Goal: Task Accomplishment & Management: Complete application form

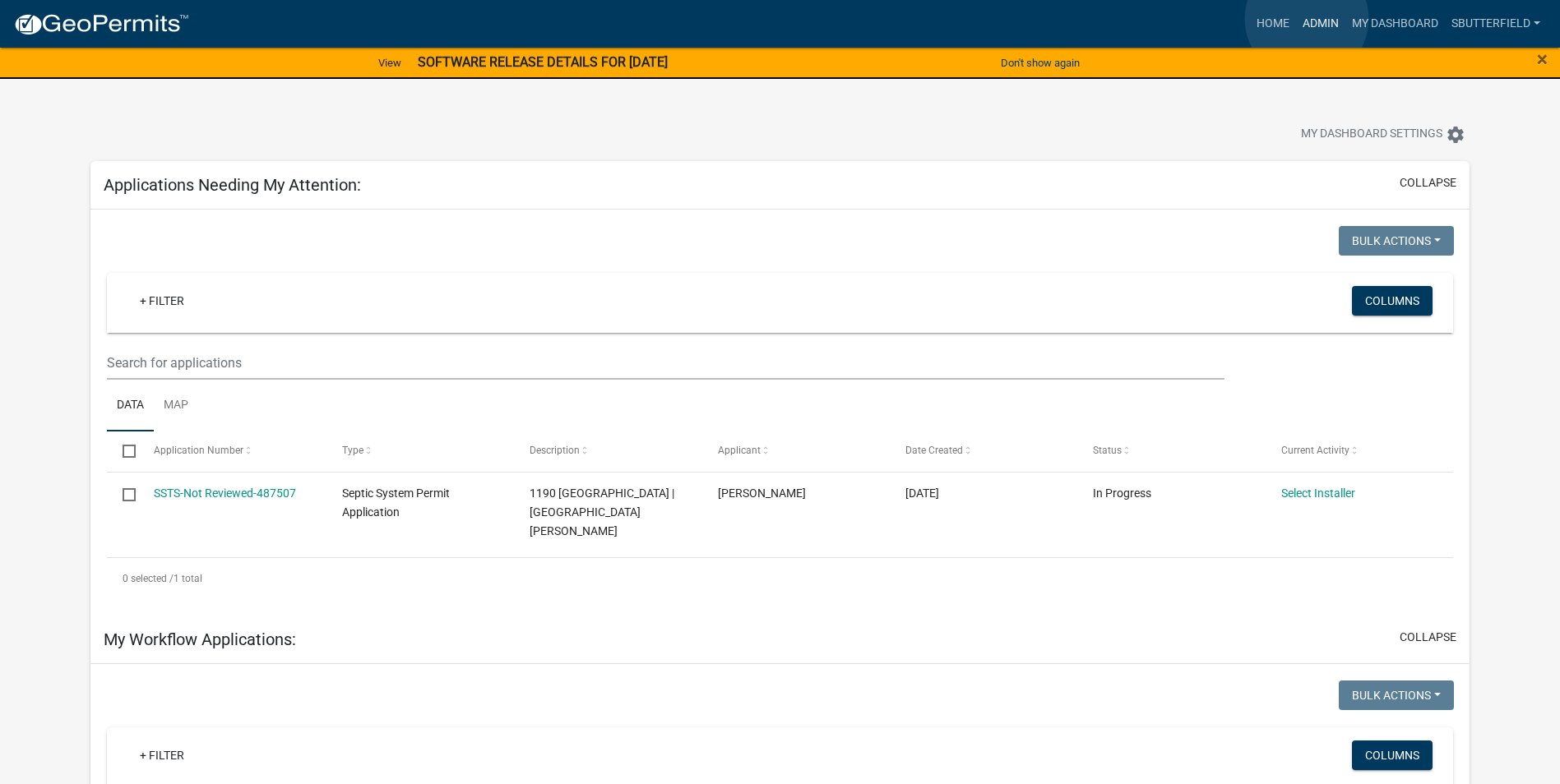
click at [1307, 19] on link "Admin" at bounding box center [1321, 23] width 50 height 31
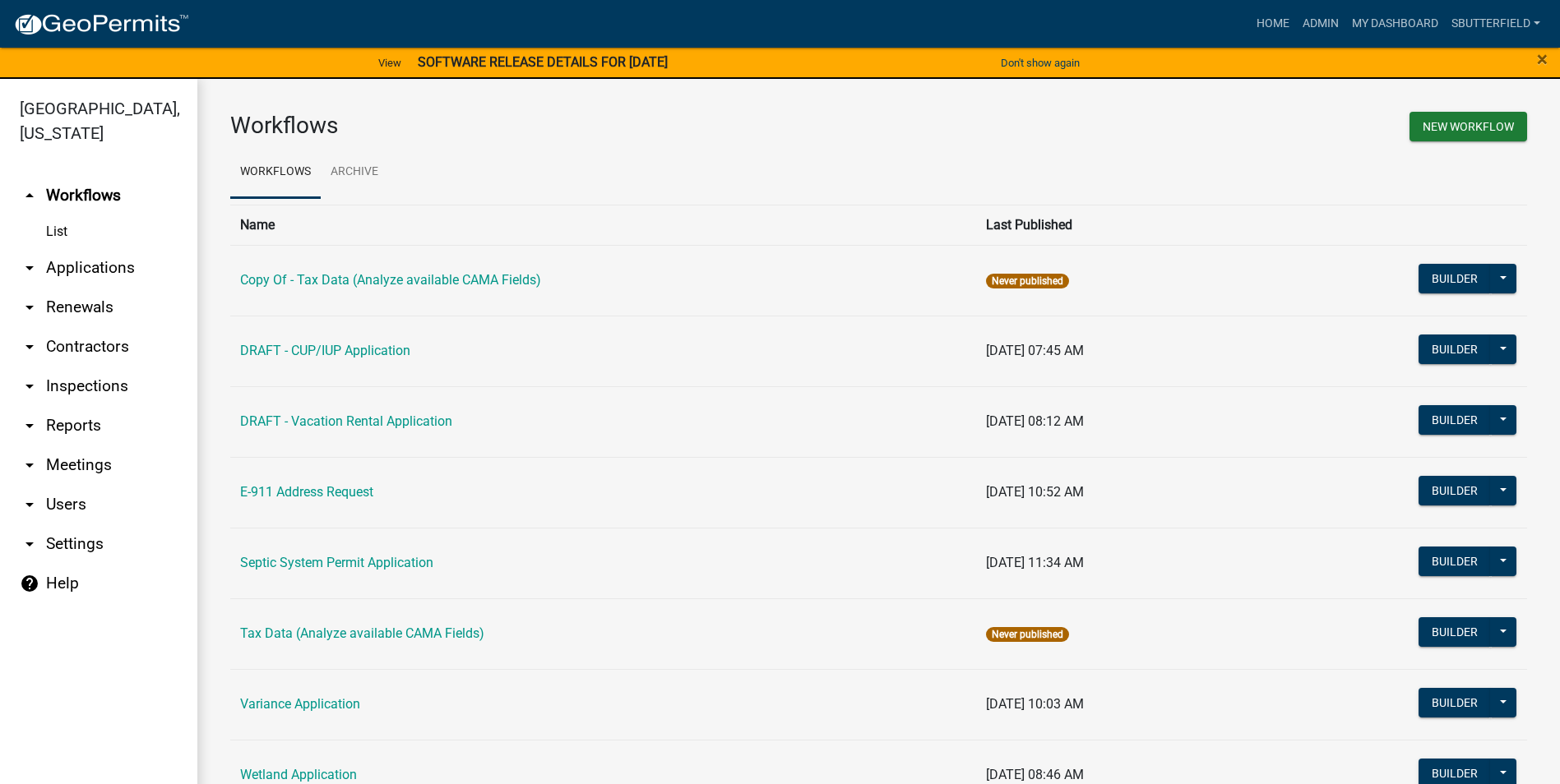
click at [29, 262] on icon "arrow_drop_down" at bounding box center [29, 268] width 20 height 20
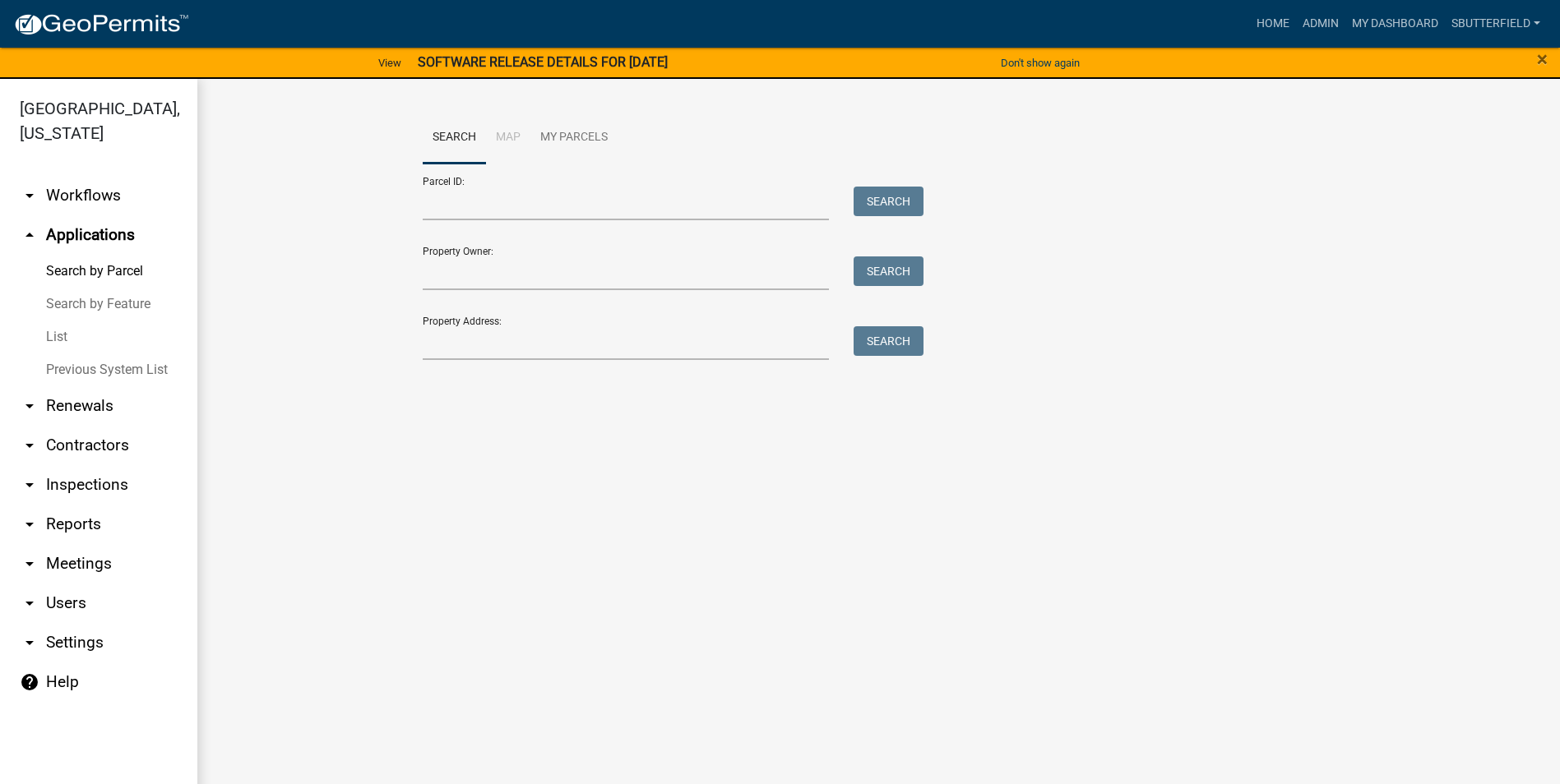
click at [47, 336] on link "List" at bounding box center [99, 337] width 197 height 33
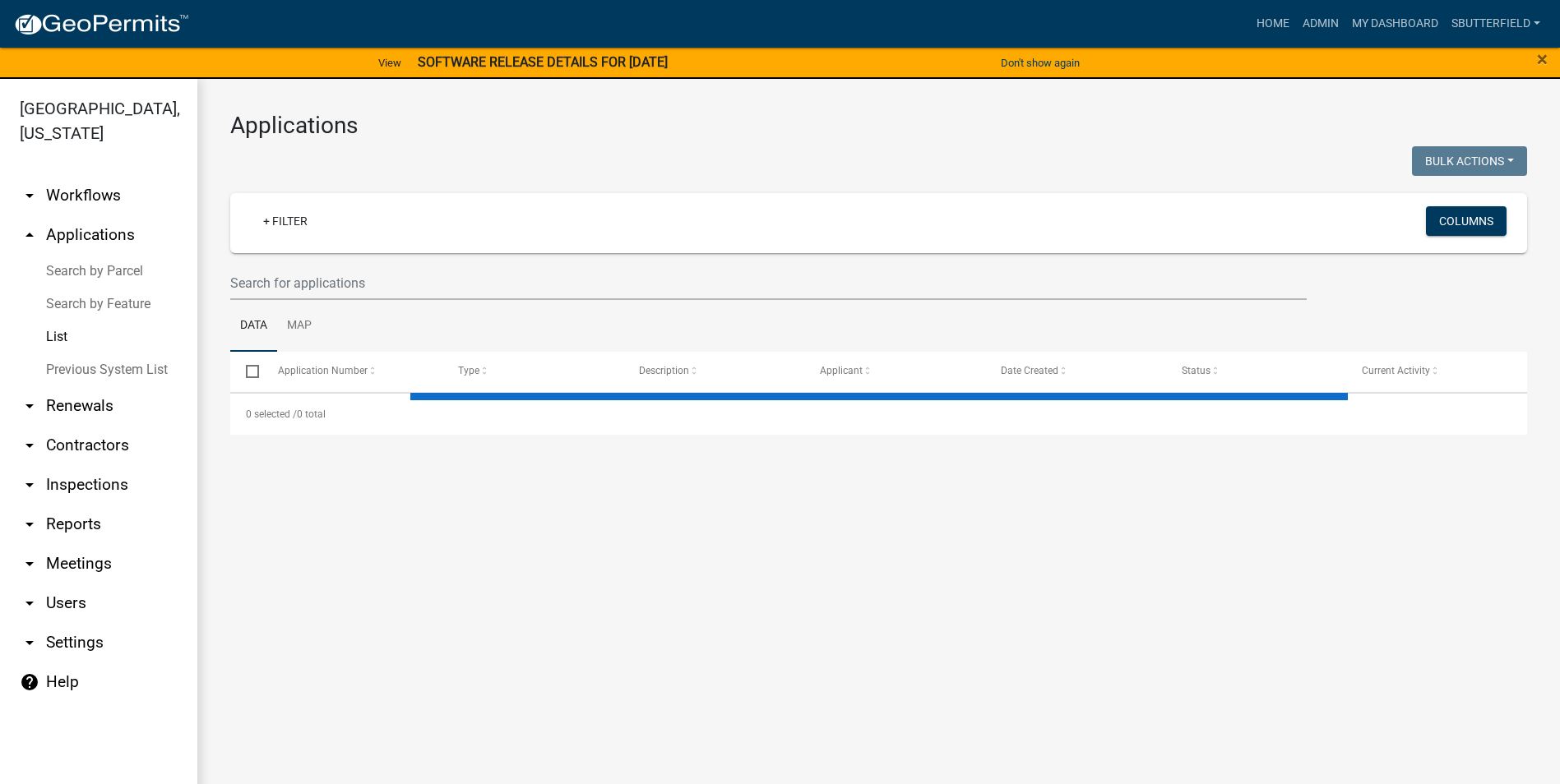
select select "1: 25"
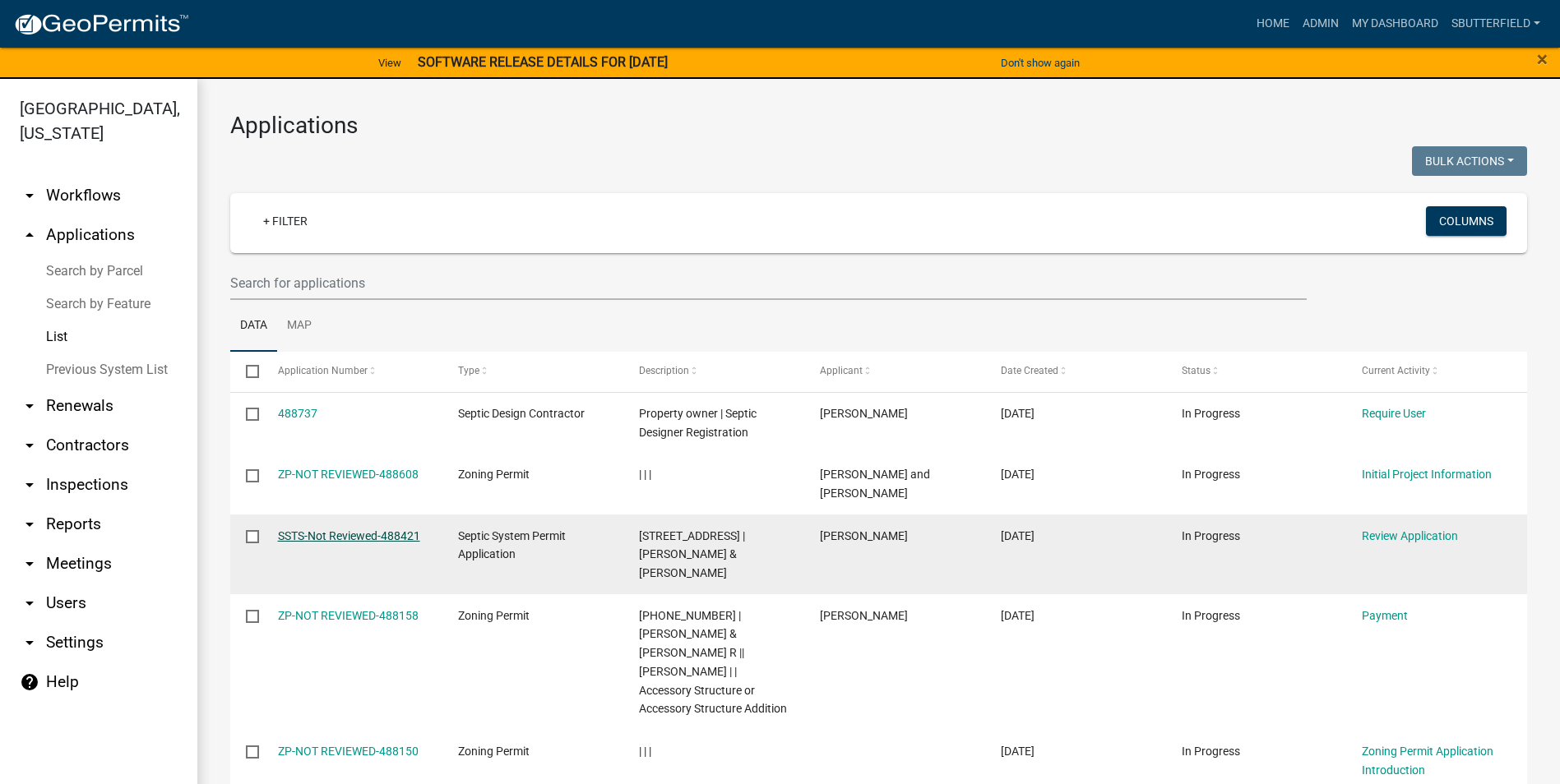
click at [367, 529] on link "SSTS-Not Reviewed-488421" at bounding box center [349, 535] width 142 height 13
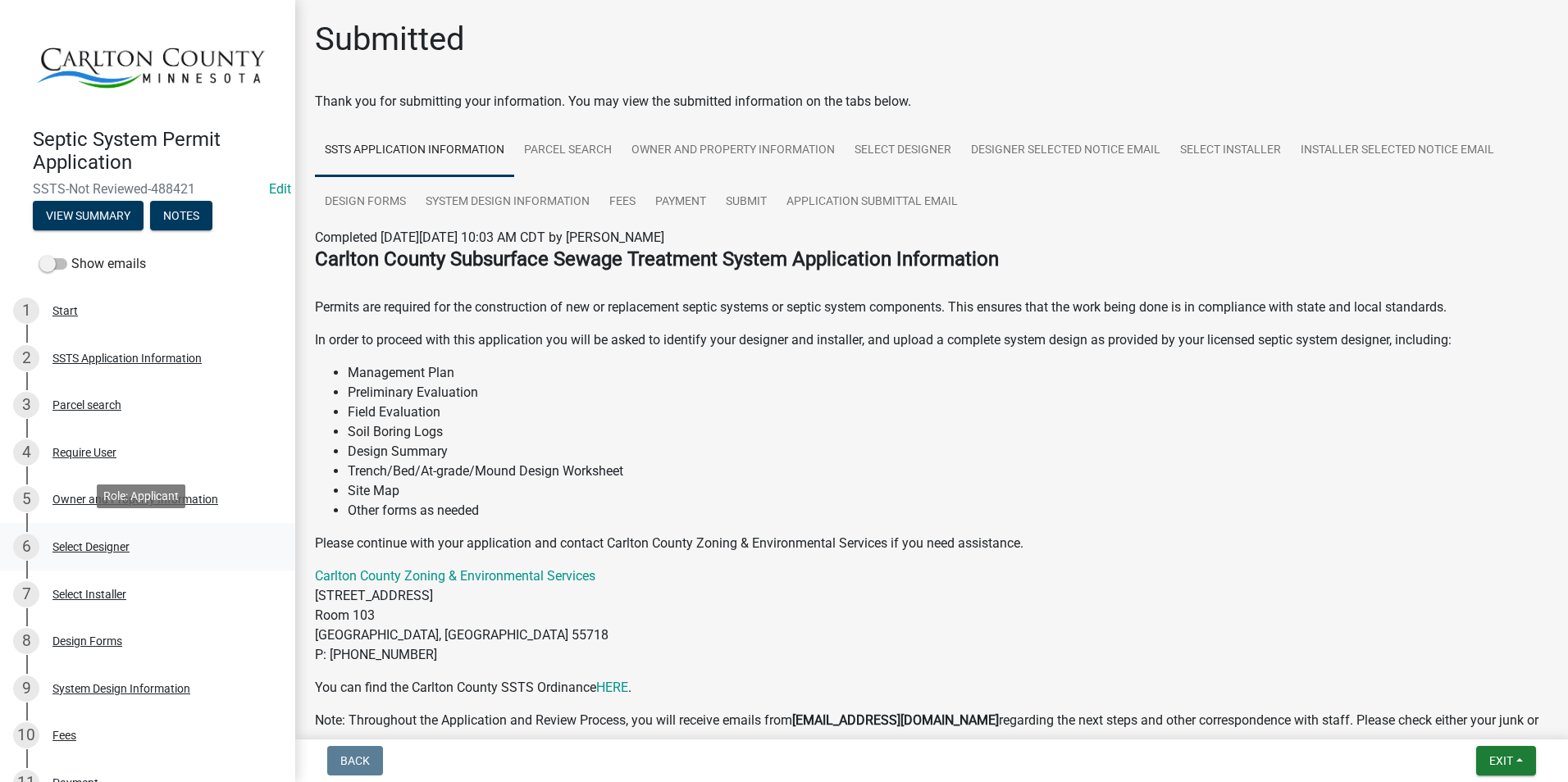
click at [112, 541] on div "Select Designer" at bounding box center [90, 547] width 77 height 12
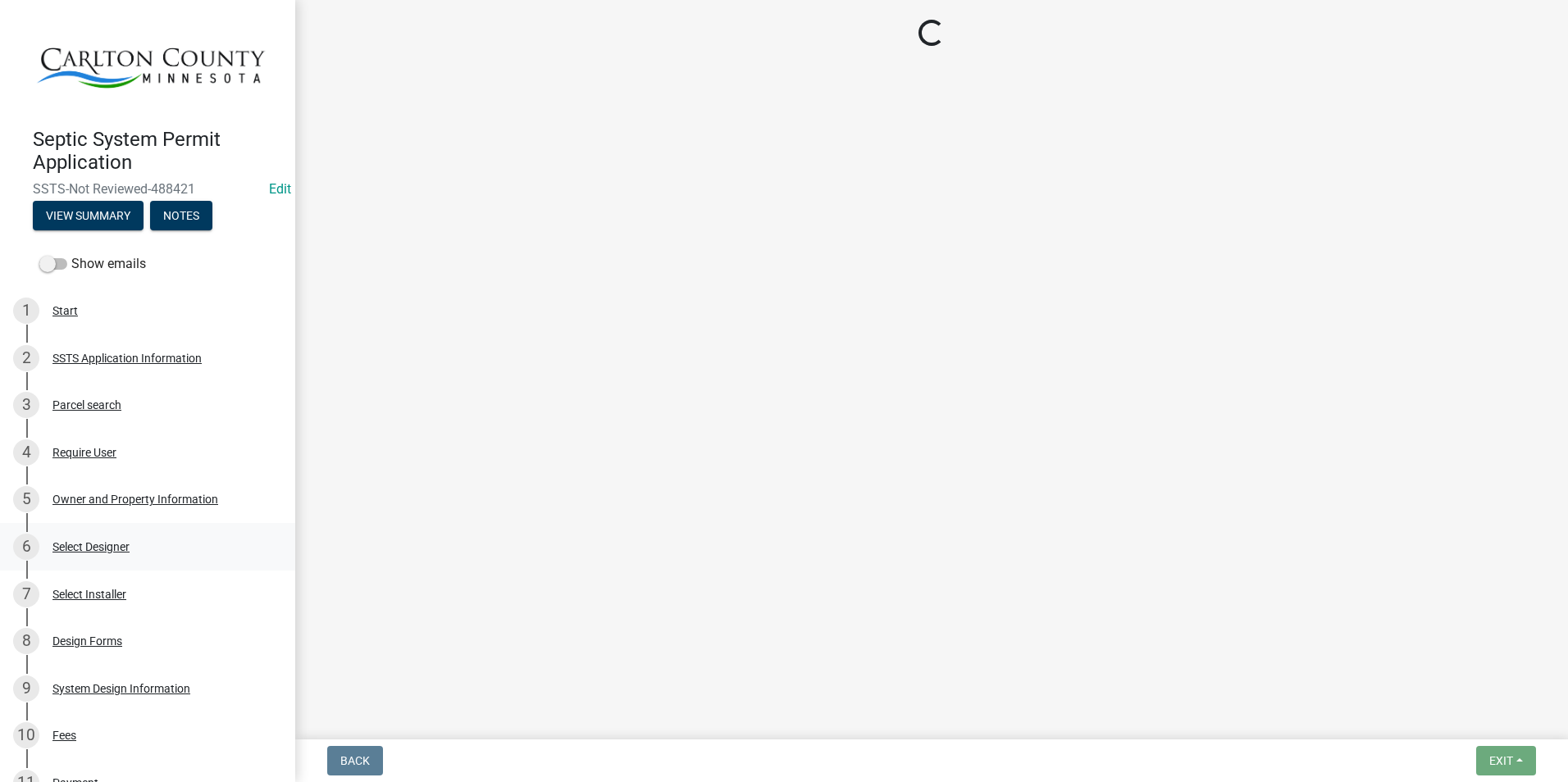
drag, startPoint x: 112, startPoint y: 539, endPoint x: 79, endPoint y: 543, distance: 33.2
click at [79, 543] on div "Select Designer" at bounding box center [90, 547] width 77 height 12
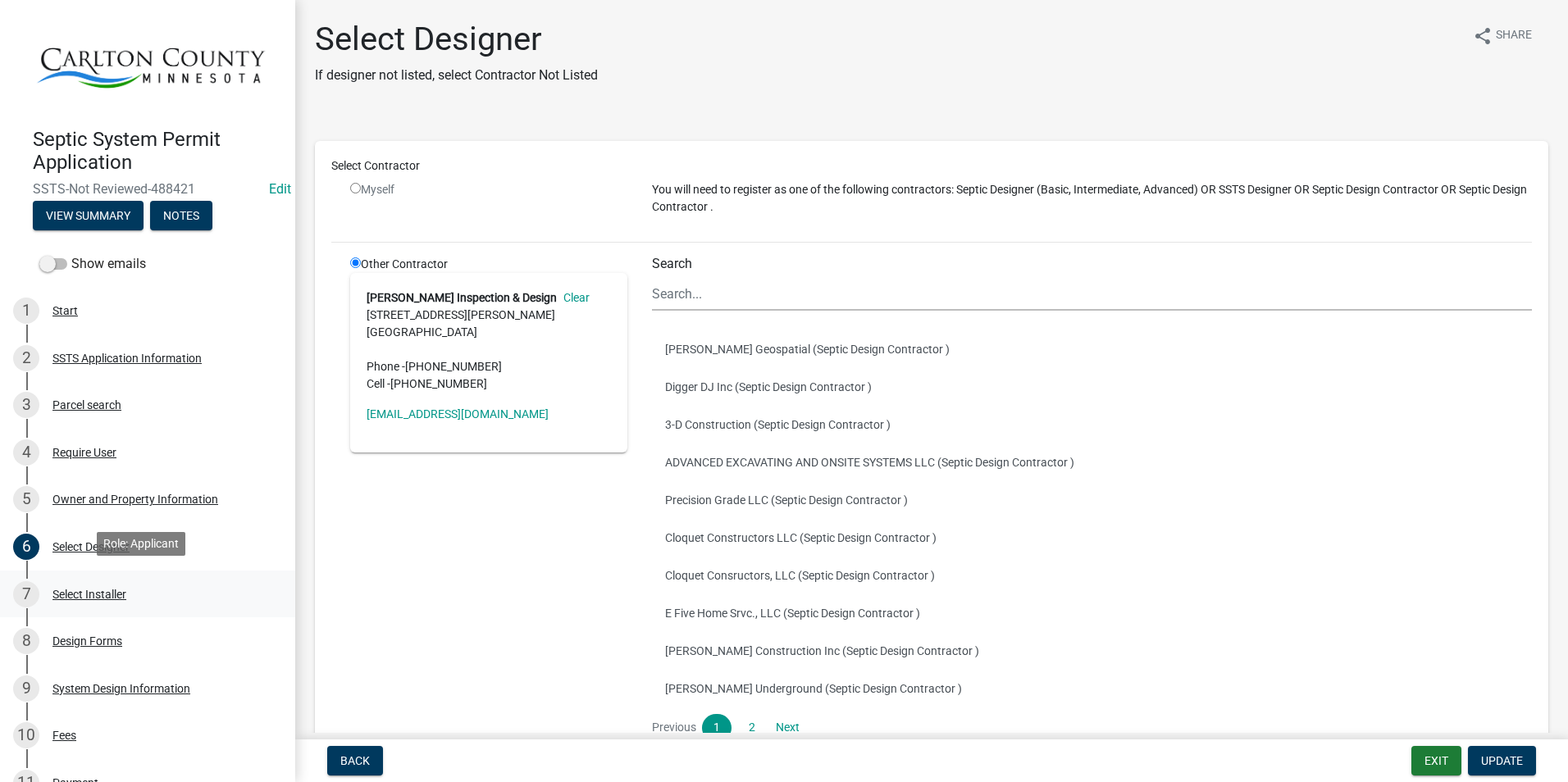
click at [89, 591] on div "Select Installer" at bounding box center [89, 594] width 74 height 12
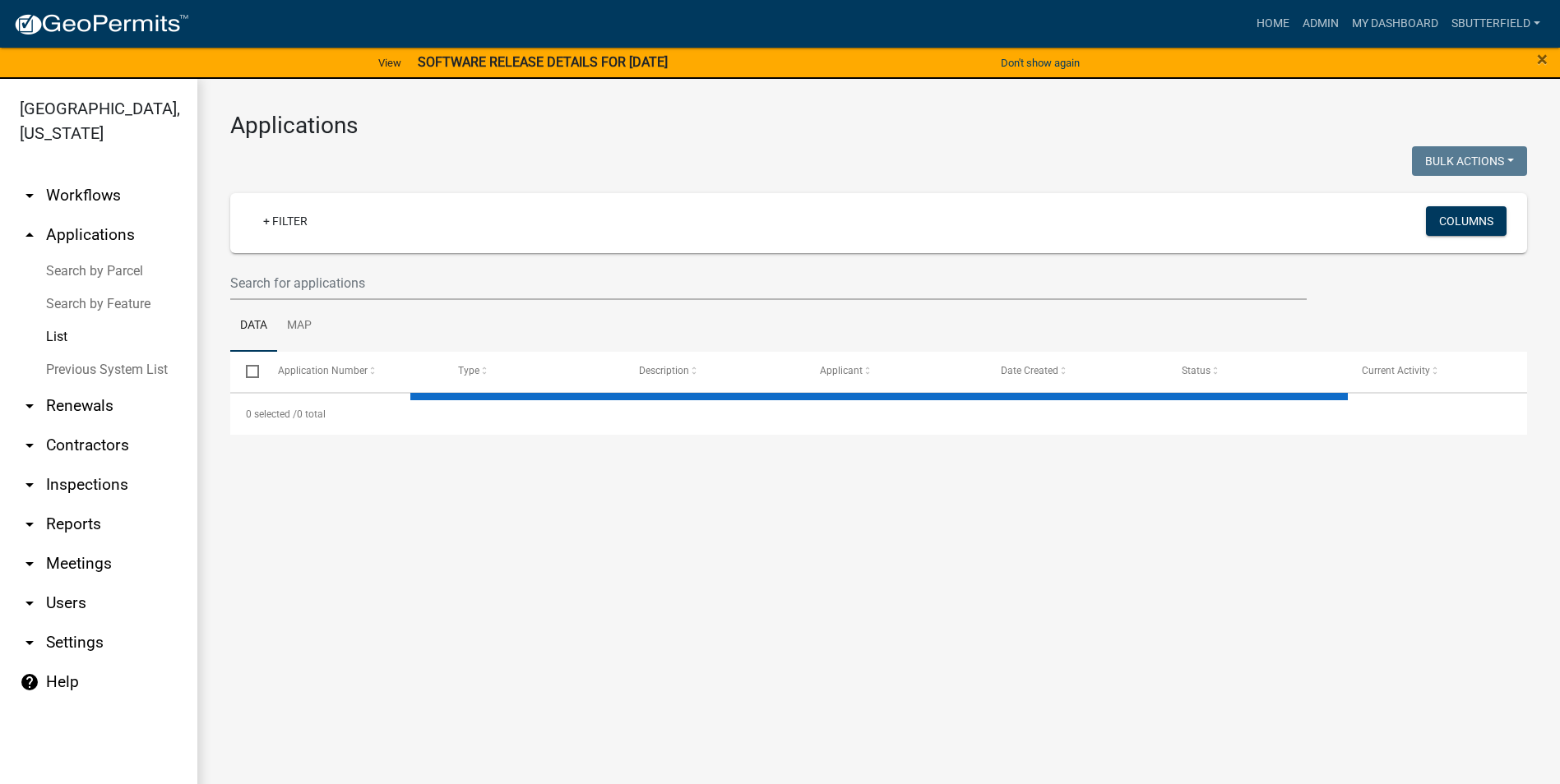
select select "1: 25"
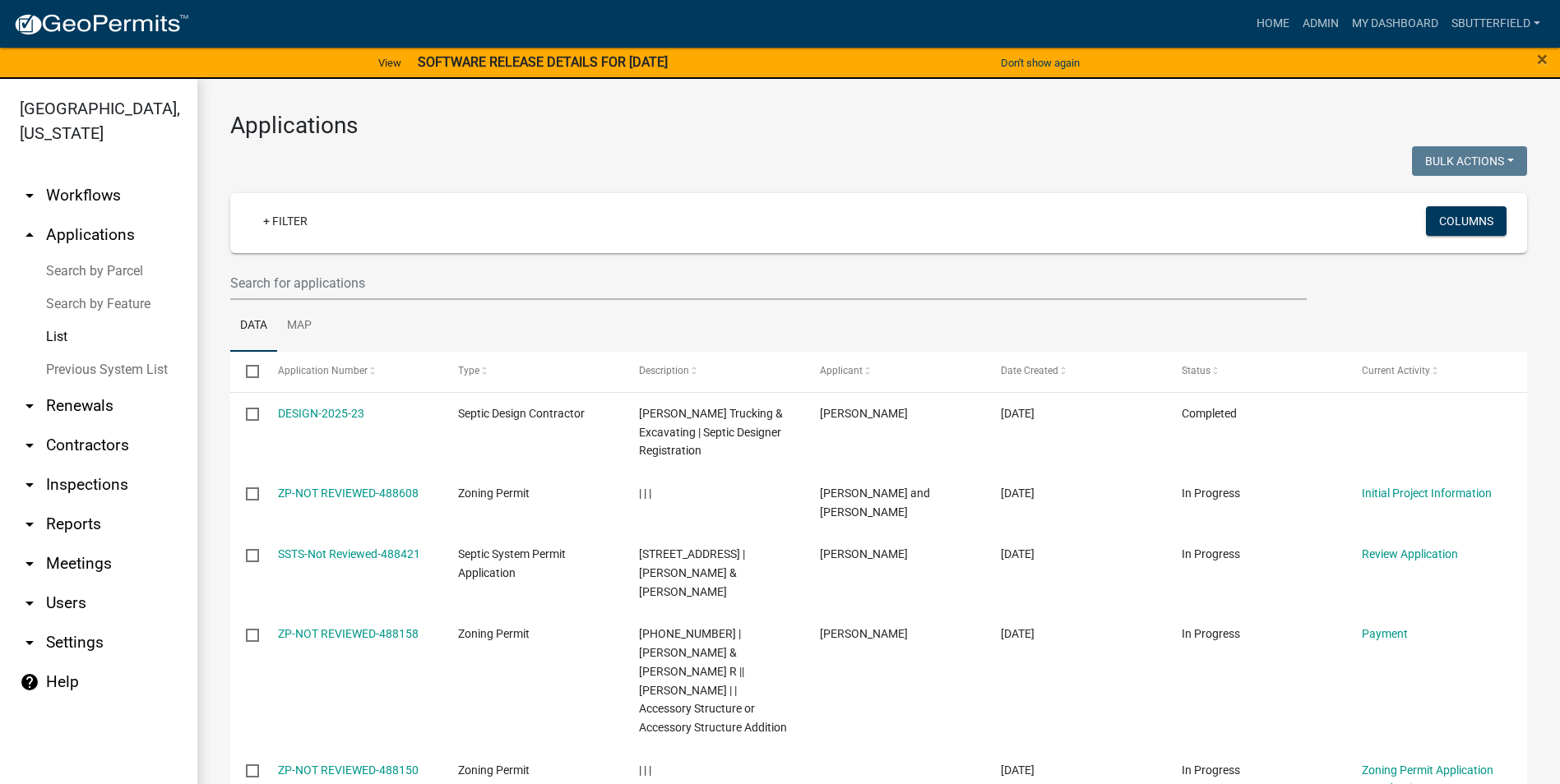
click at [58, 329] on link "List" at bounding box center [99, 337] width 197 height 33
click at [59, 333] on link "List" at bounding box center [99, 337] width 197 height 33
click at [338, 278] on input "text" at bounding box center [768, 283] width 1076 height 34
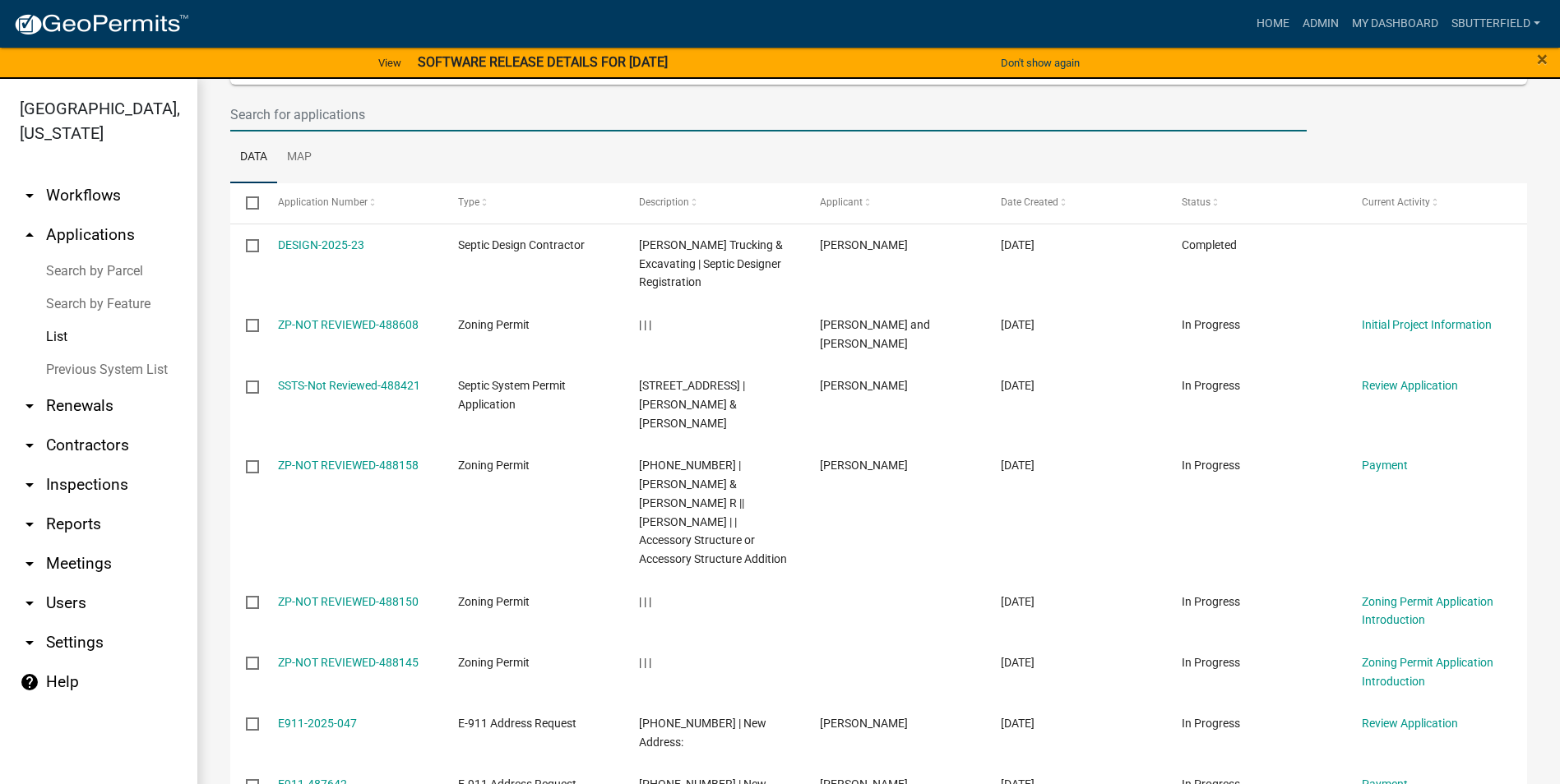
scroll to position [165, 0]
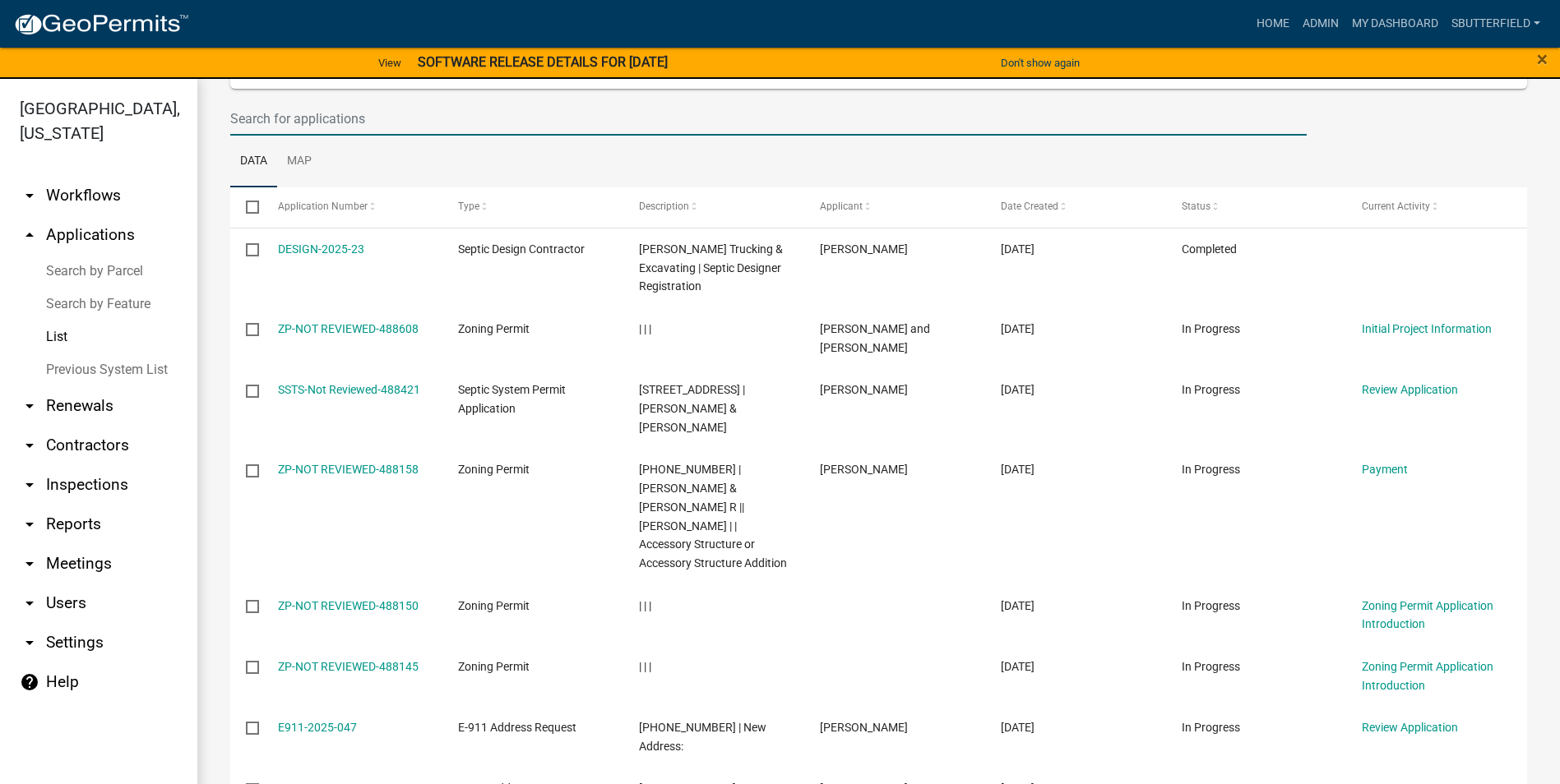
click at [62, 329] on link "List" at bounding box center [99, 337] width 197 height 33
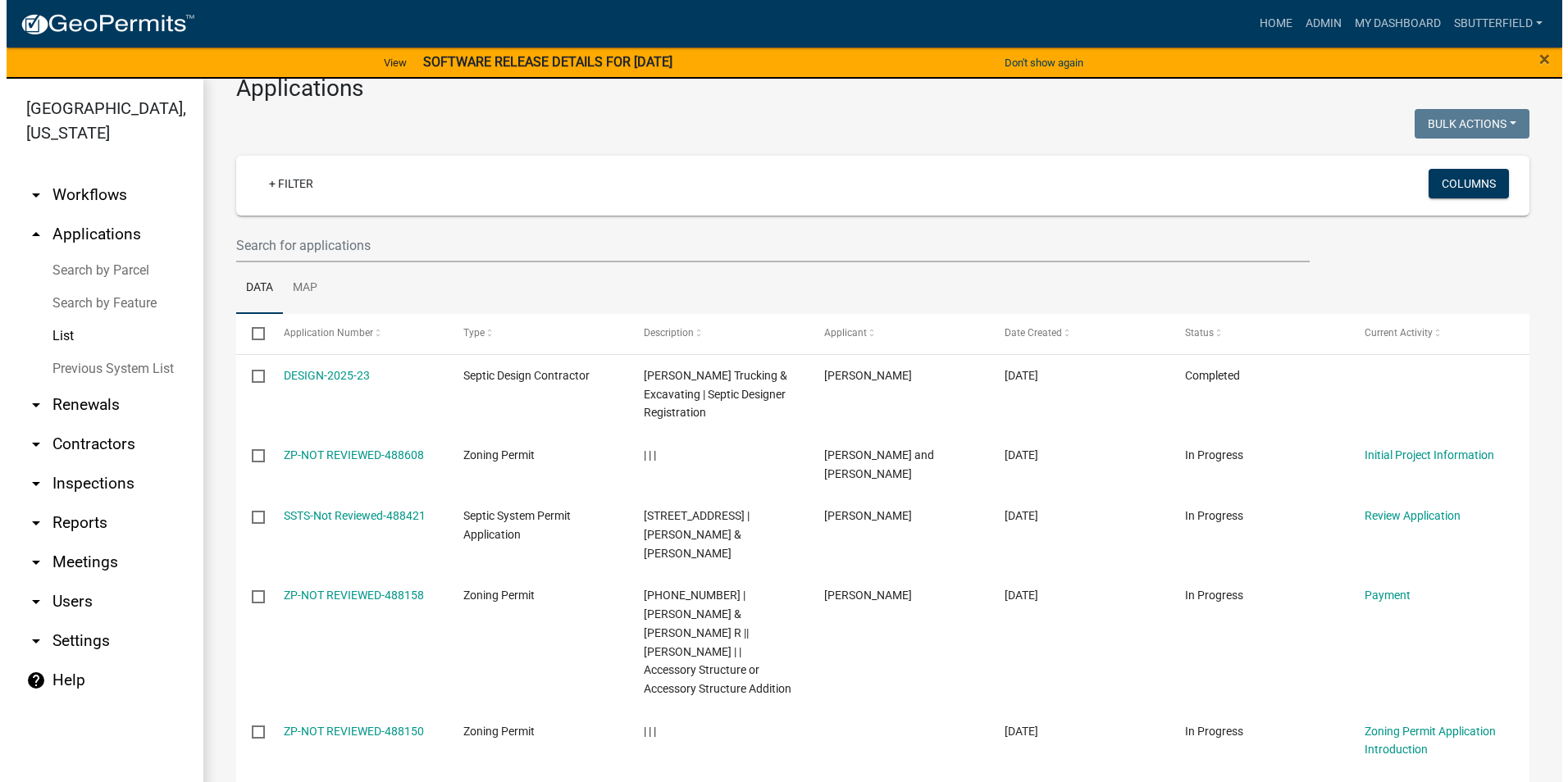
scroll to position [0, 0]
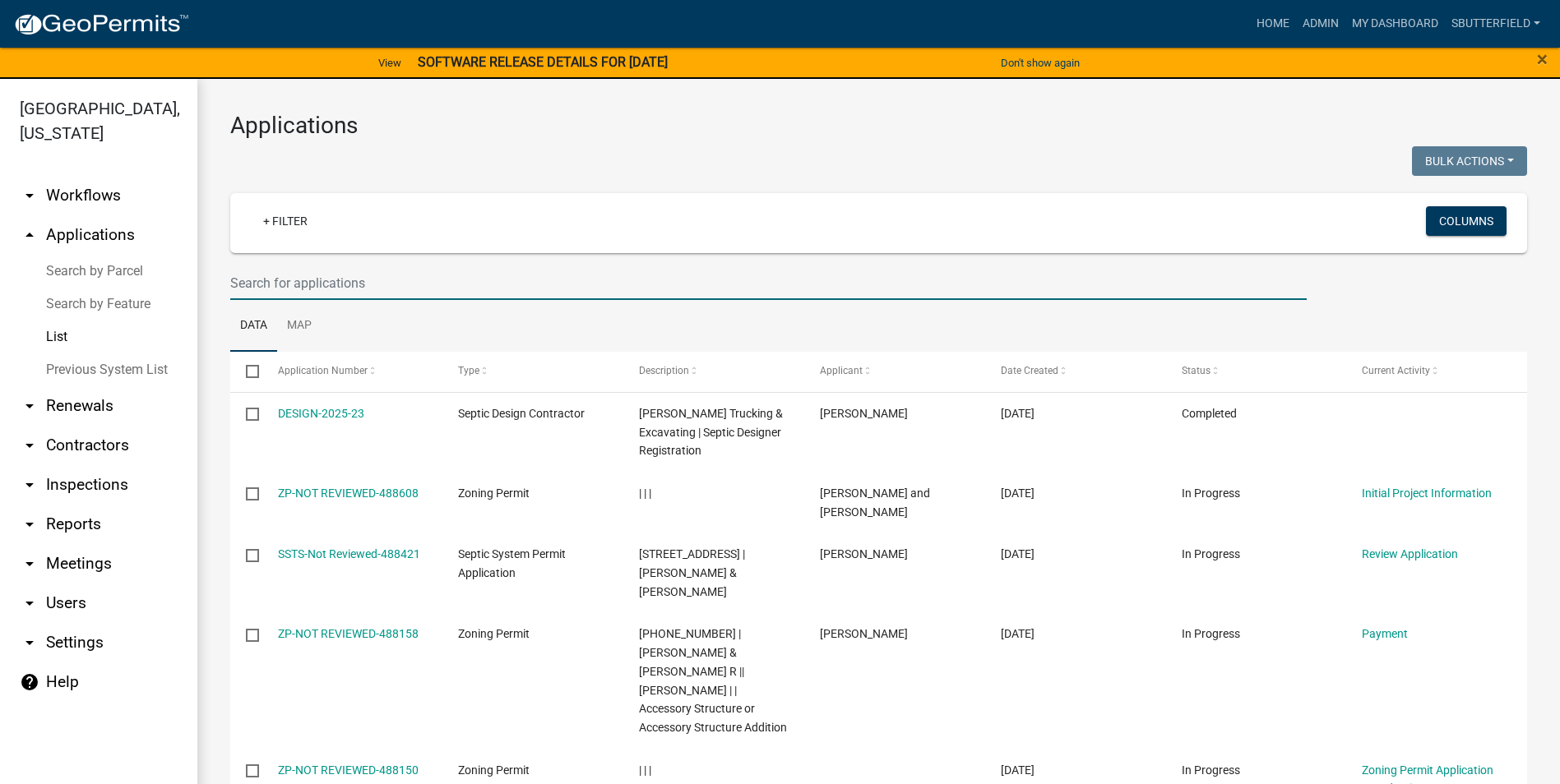
click at [357, 284] on input "text" at bounding box center [768, 283] width 1076 height 34
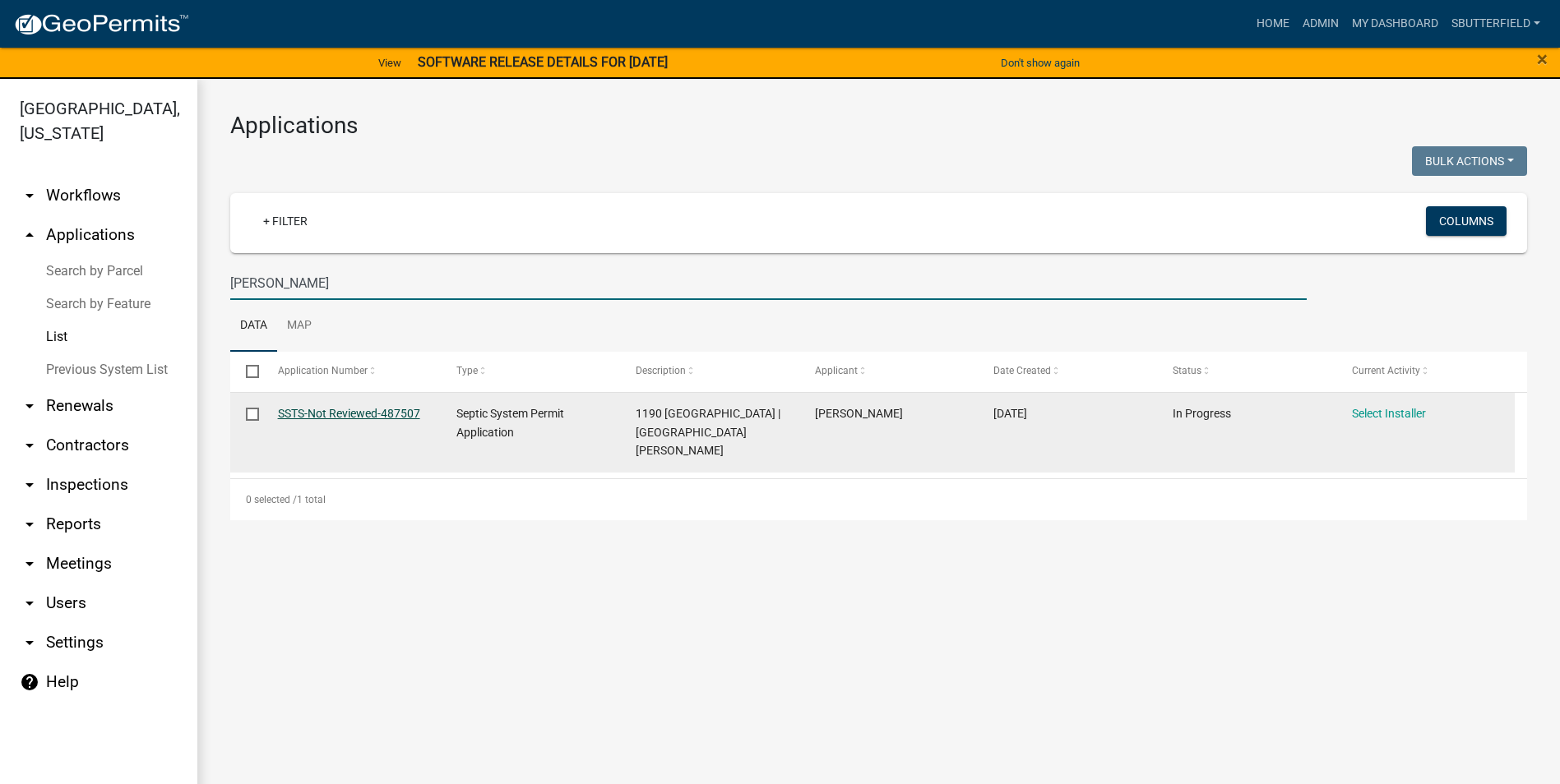
type input "[PERSON_NAME]"
click at [405, 412] on link "SSTS-Not Reviewed-487507" at bounding box center [349, 412] width 142 height 13
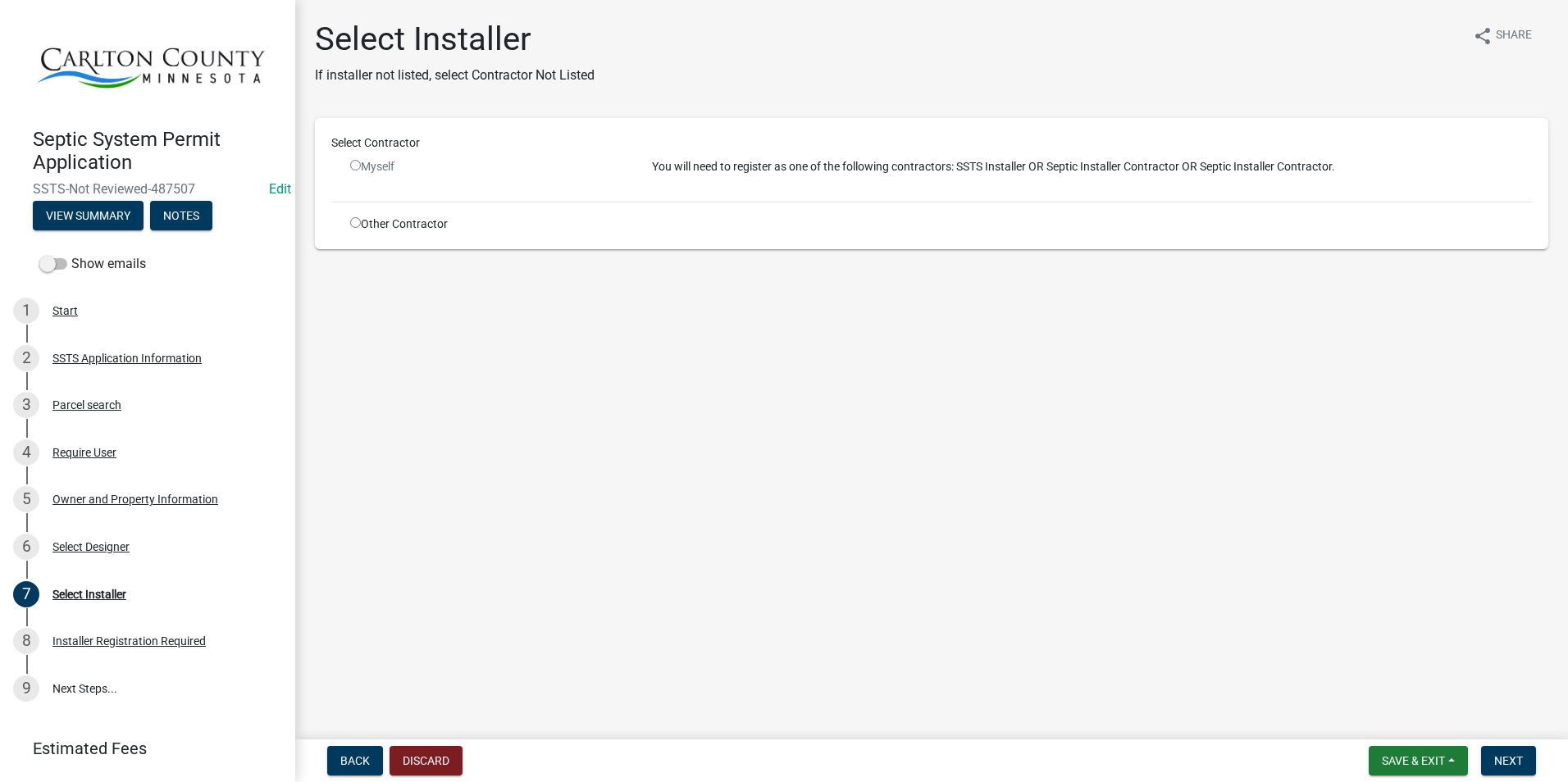
click at [352, 221] on input "radio" at bounding box center [355, 222] width 11 height 11
radio input "true"
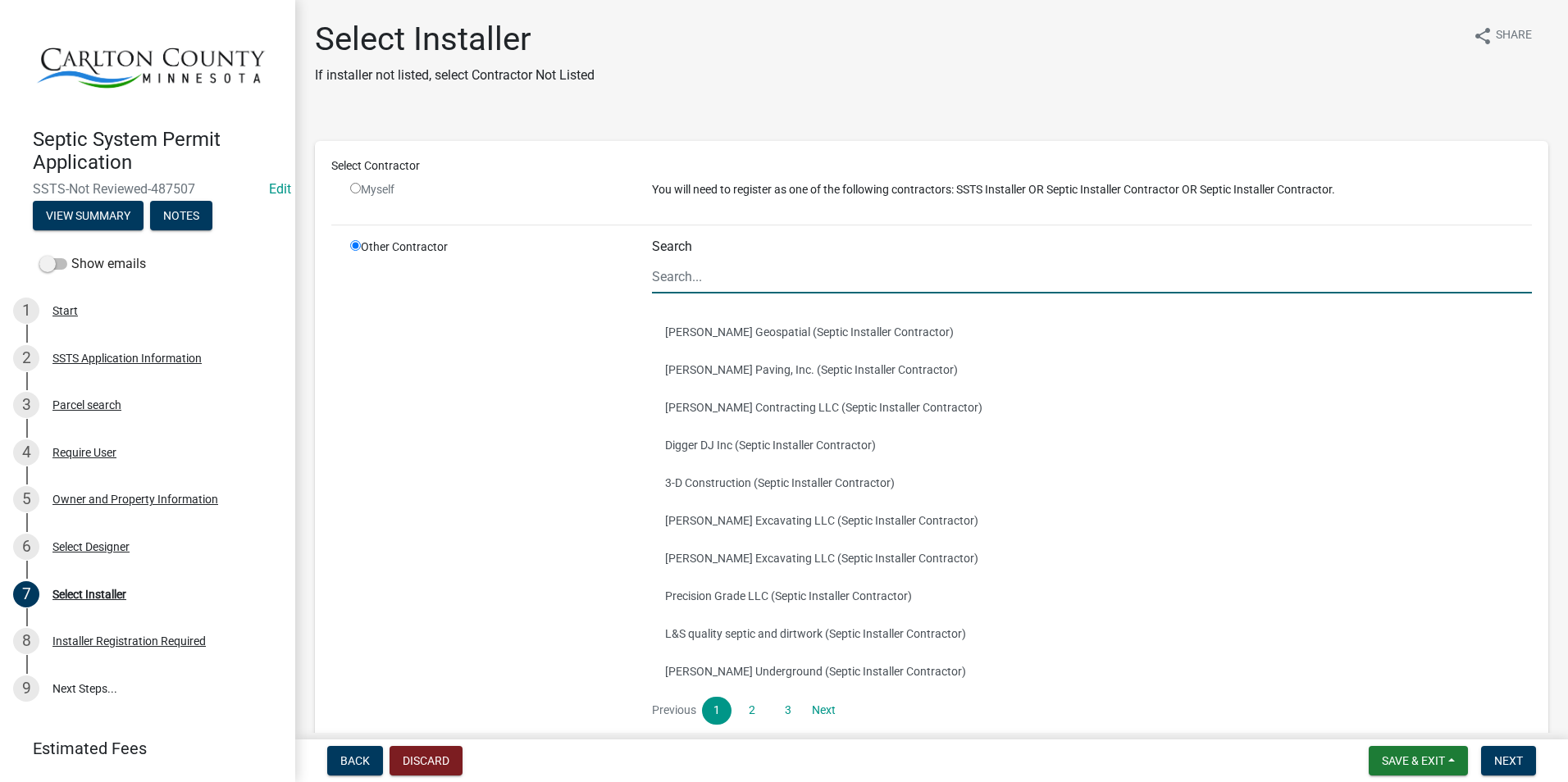
click at [720, 279] on input "Search" at bounding box center [1091, 276] width 880 height 34
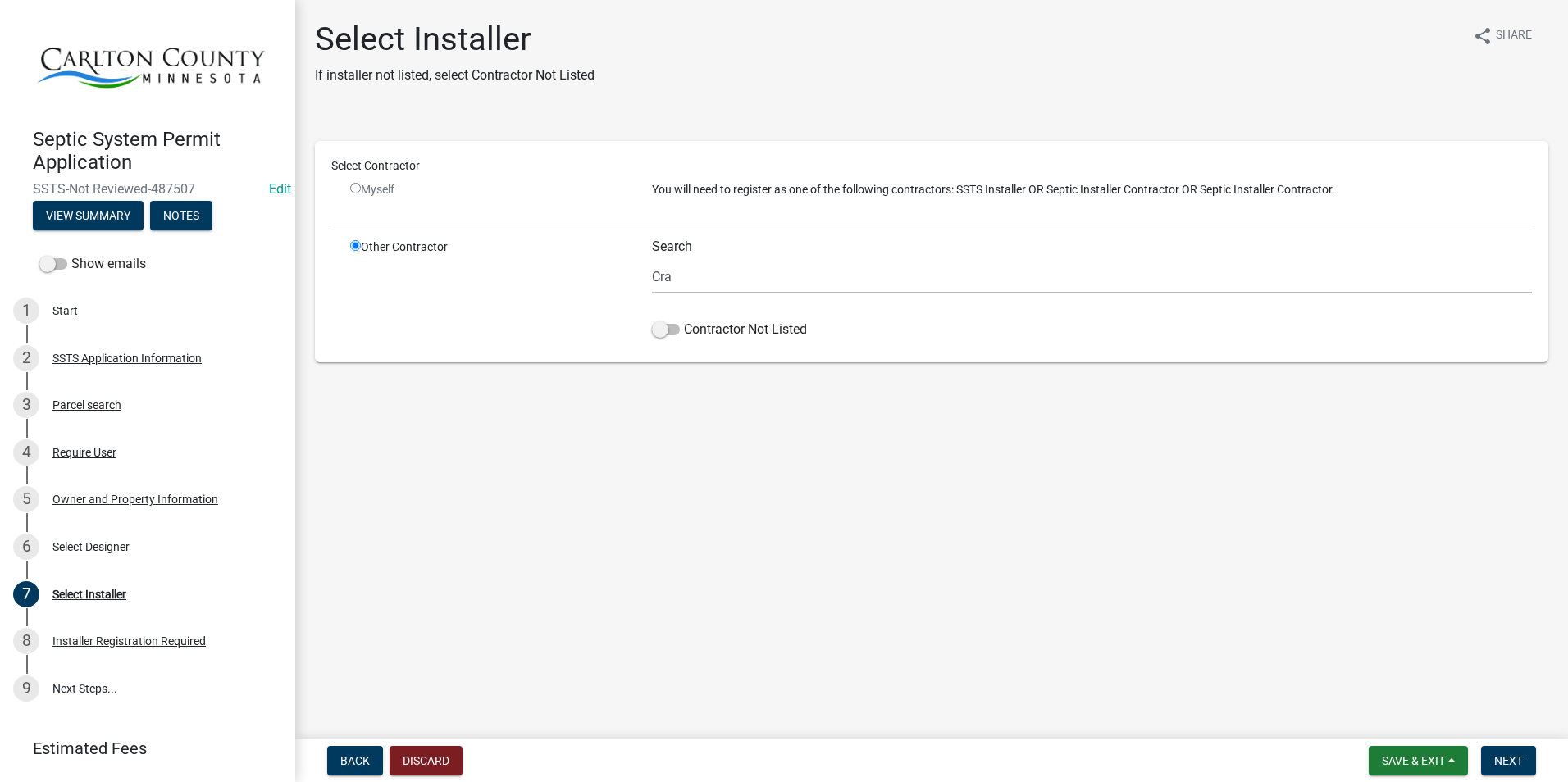
click at [1054, 420] on main "Select Installer If installer not listed, select Contractor Not Listed share Sh…" at bounding box center [931, 367] width 1272 height 733
click at [690, 269] on input "Cra" at bounding box center [1091, 276] width 880 height 34
type input "C"
drag, startPoint x: 659, startPoint y: 329, endPoint x: 685, endPoint y: 331, distance: 26.1
click at [685, 331] on label "Contractor Not Listed" at bounding box center [729, 330] width 155 height 19
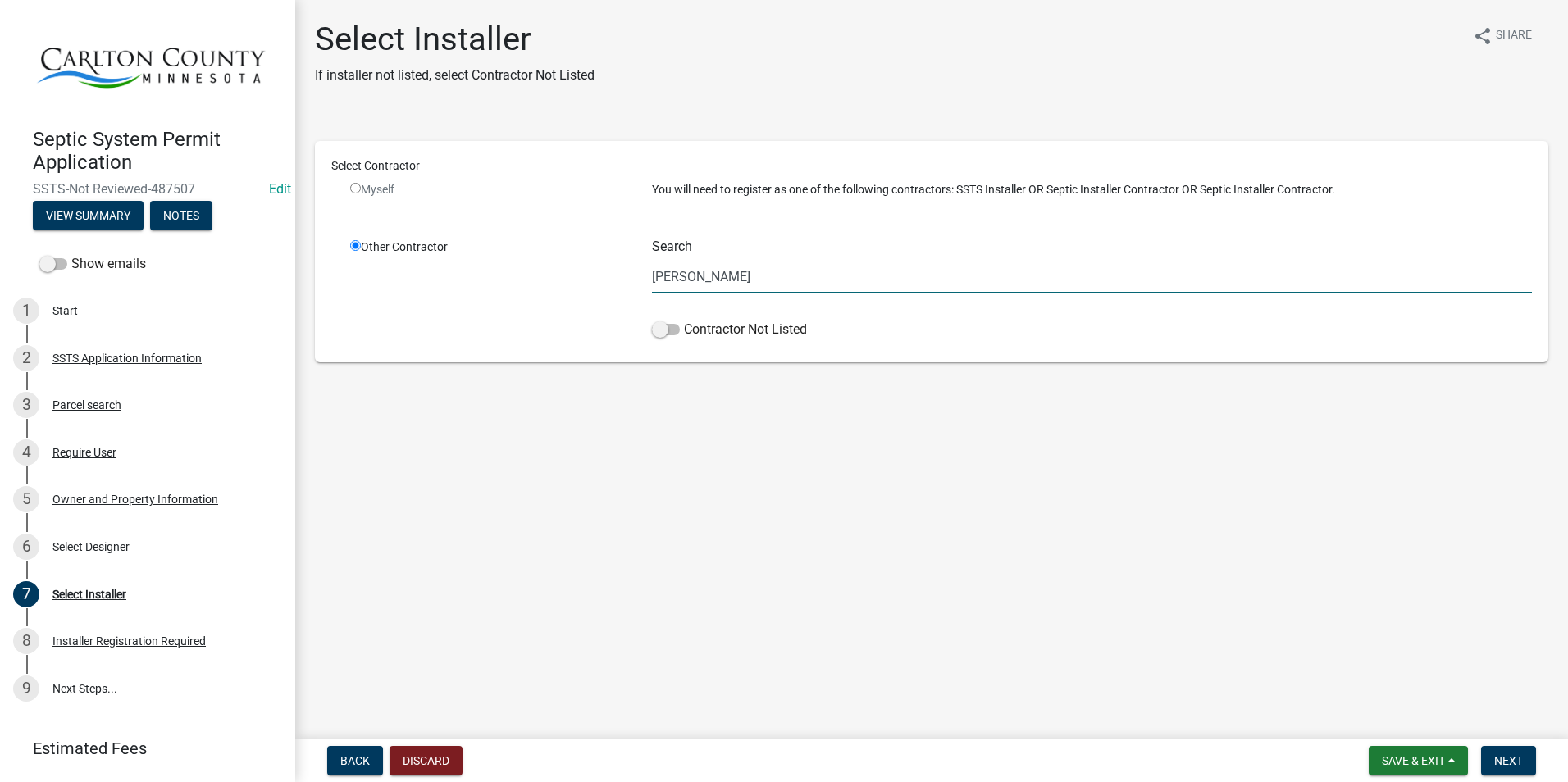
click at [708, 280] on input "[PERSON_NAME]" at bounding box center [1091, 276] width 880 height 34
type input "C"
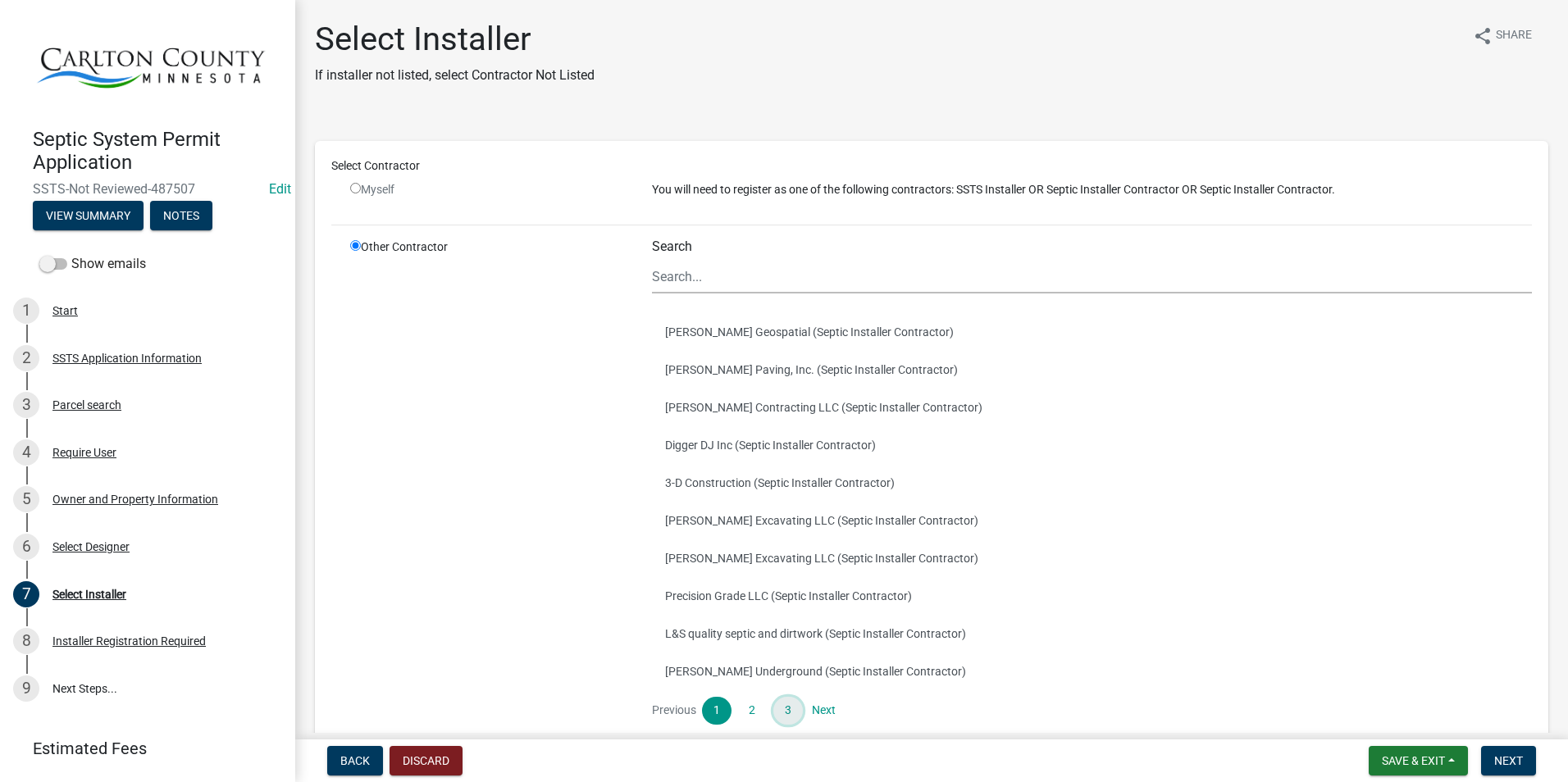
click at [783, 706] on link "3" at bounding box center [788, 711] width 29 height 28
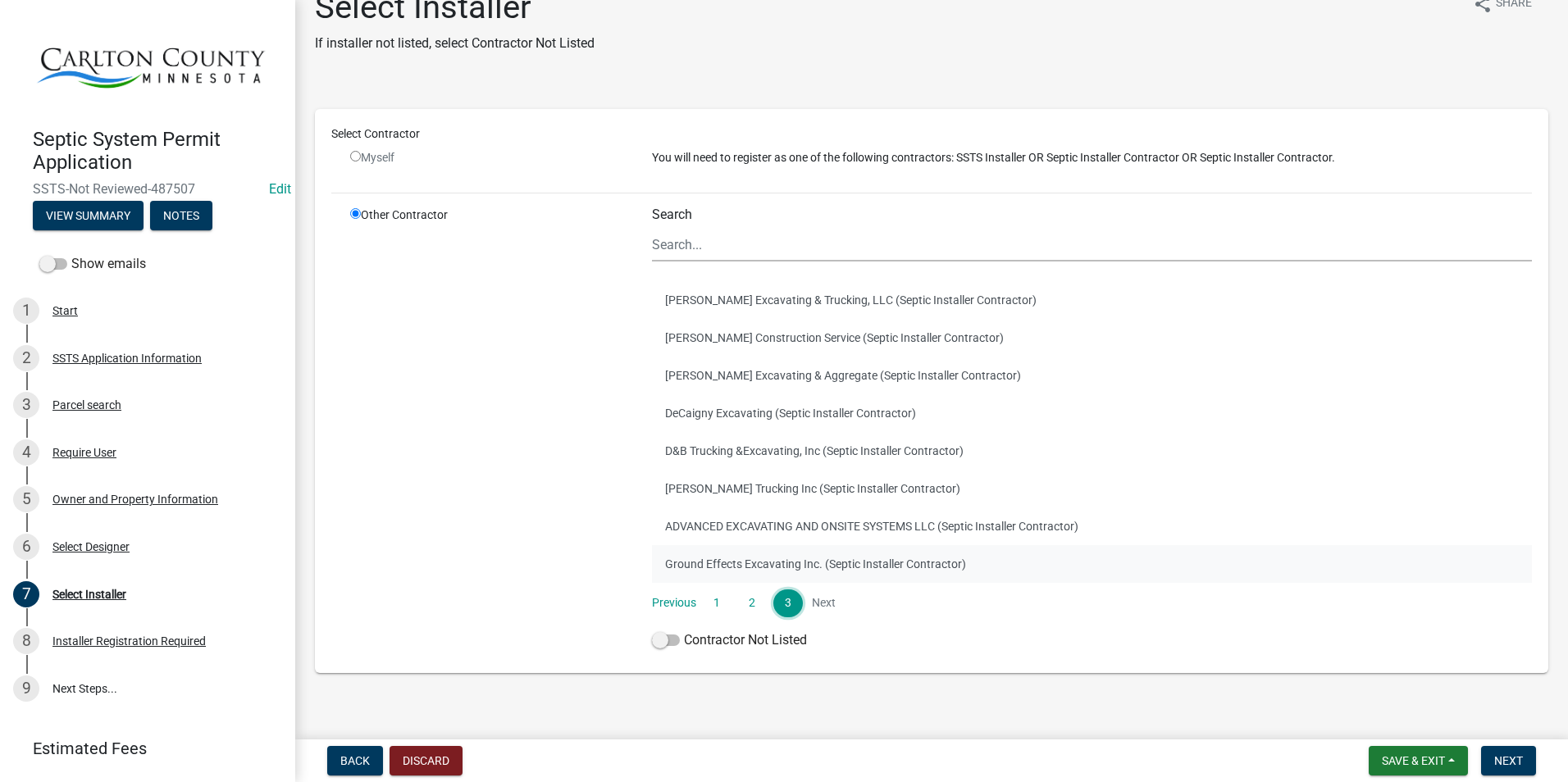
scroll to position [50, 0]
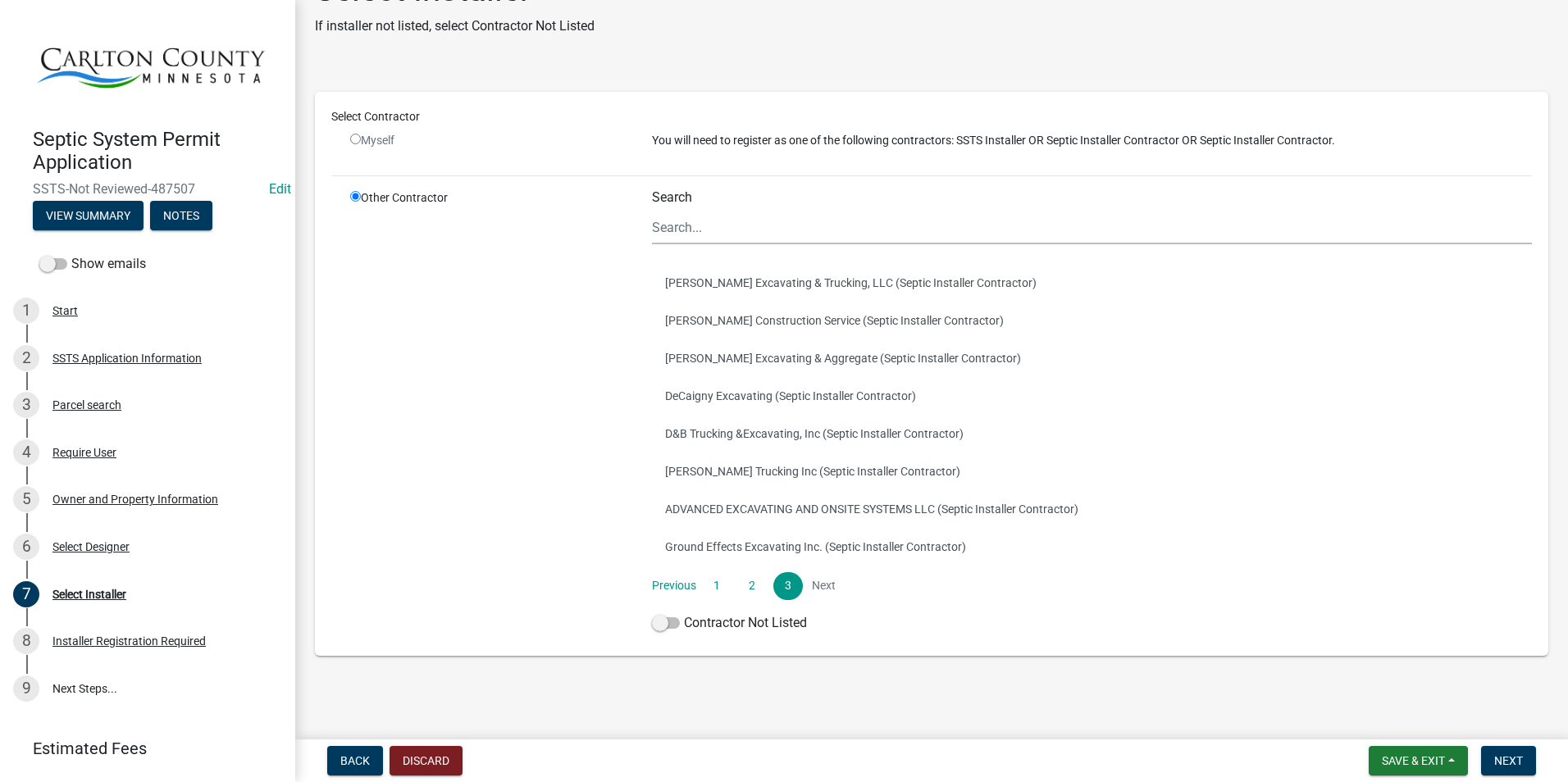
click at [808, 583] on li "Next" at bounding box center [823, 586] width 29 height 28
click at [819, 586] on li "Next" at bounding box center [823, 586] width 29 height 28
click at [720, 228] on input "Search" at bounding box center [1091, 228] width 880 height 34
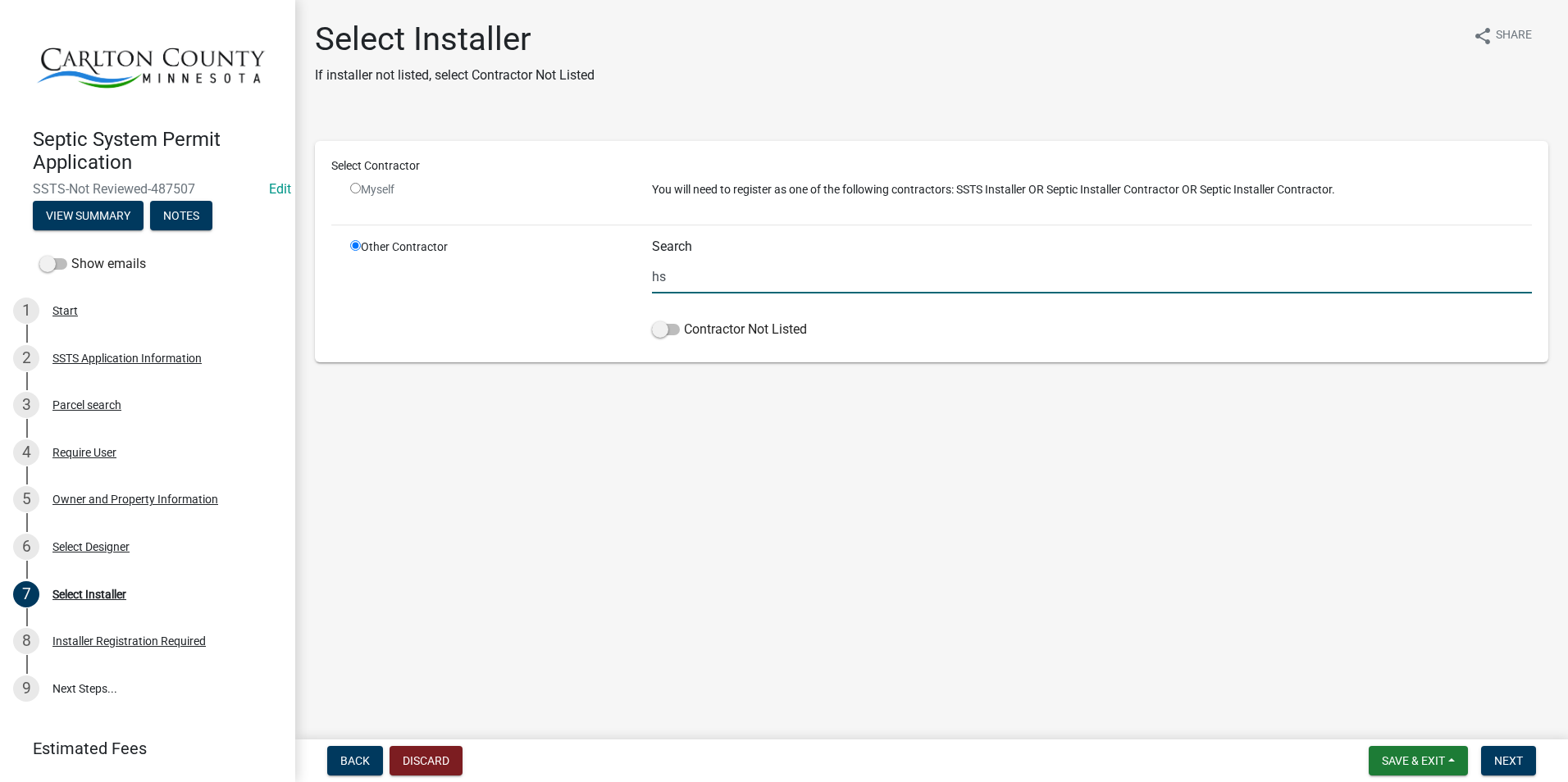
scroll to position [0, 0]
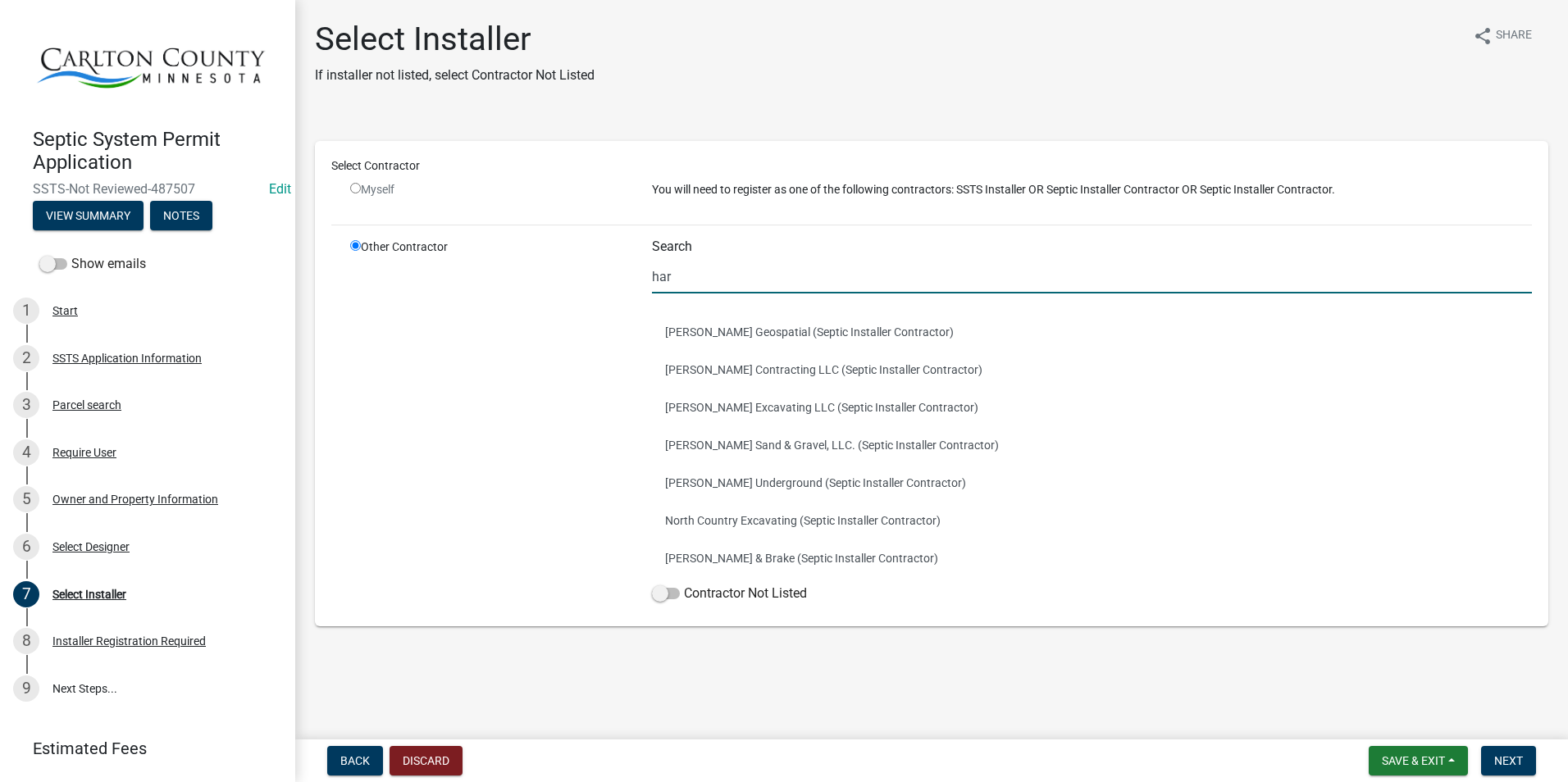
type input "harp"
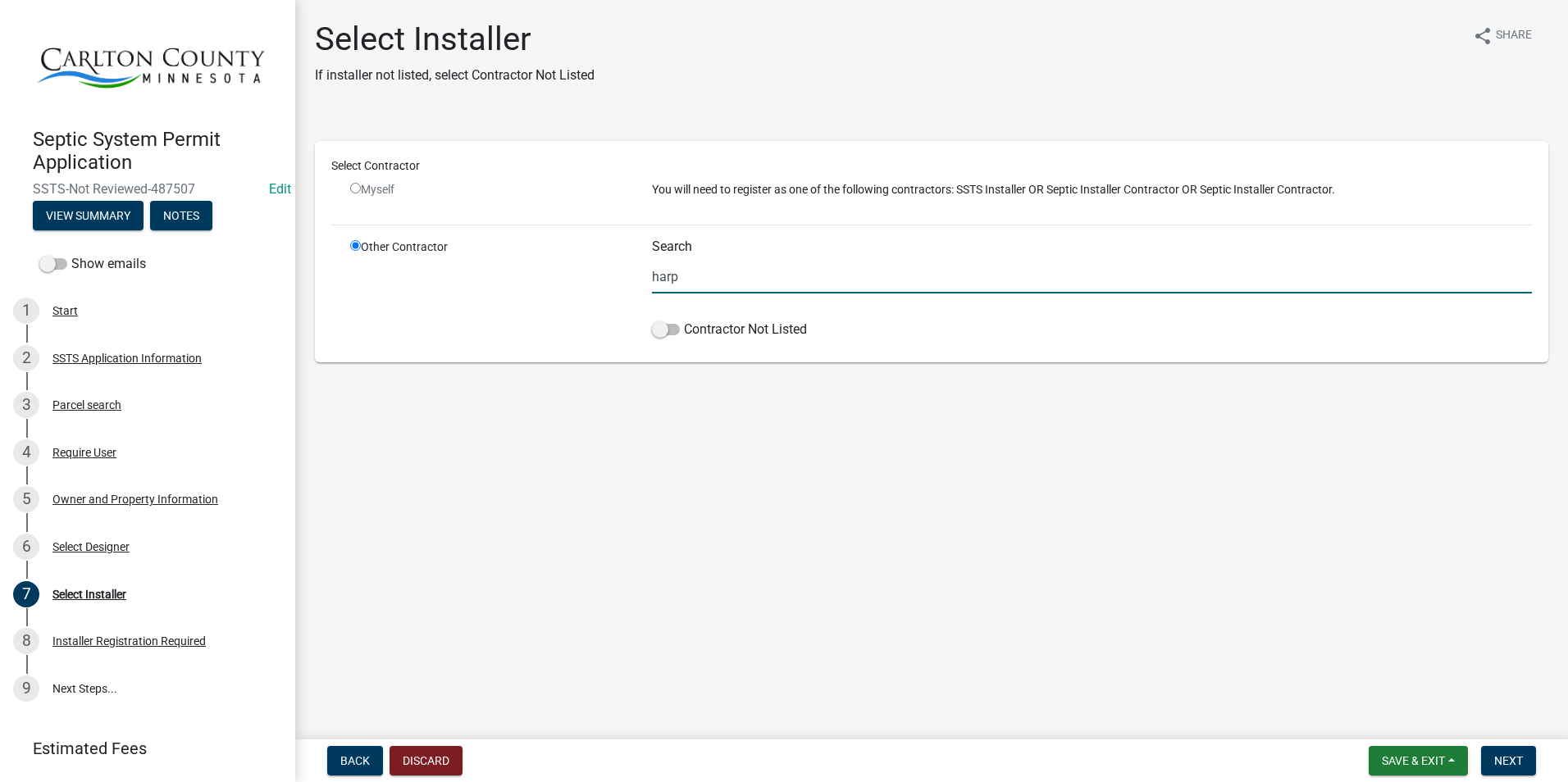
drag, startPoint x: 729, startPoint y: 273, endPoint x: 632, endPoint y: 272, distance: 97.0
click at [632, 272] on div "Other Contractor Search harp Contractor Not Listed" at bounding box center [941, 292] width 1206 height 107
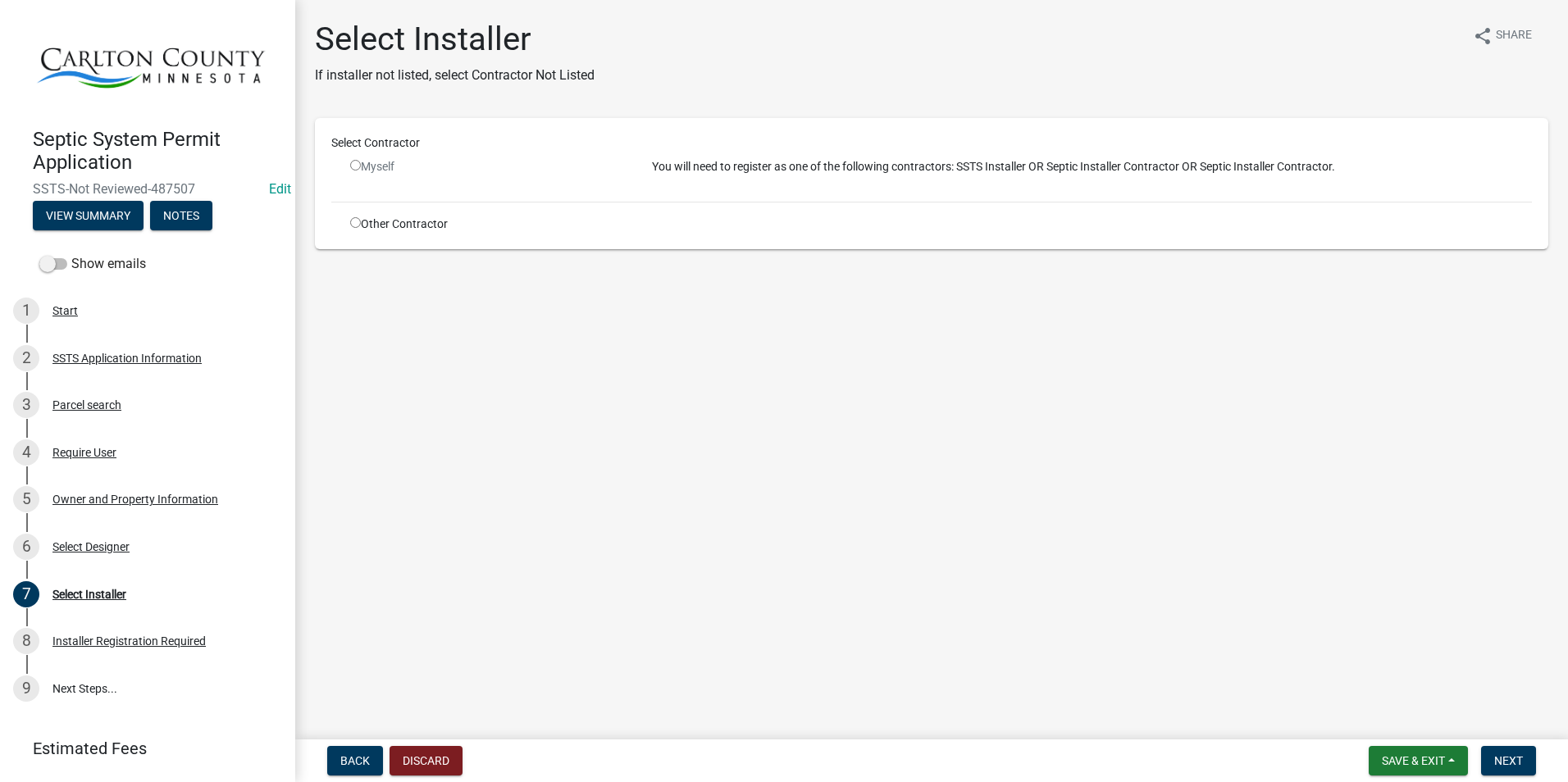
click at [360, 222] on input "radio" at bounding box center [355, 222] width 11 height 11
radio input "true"
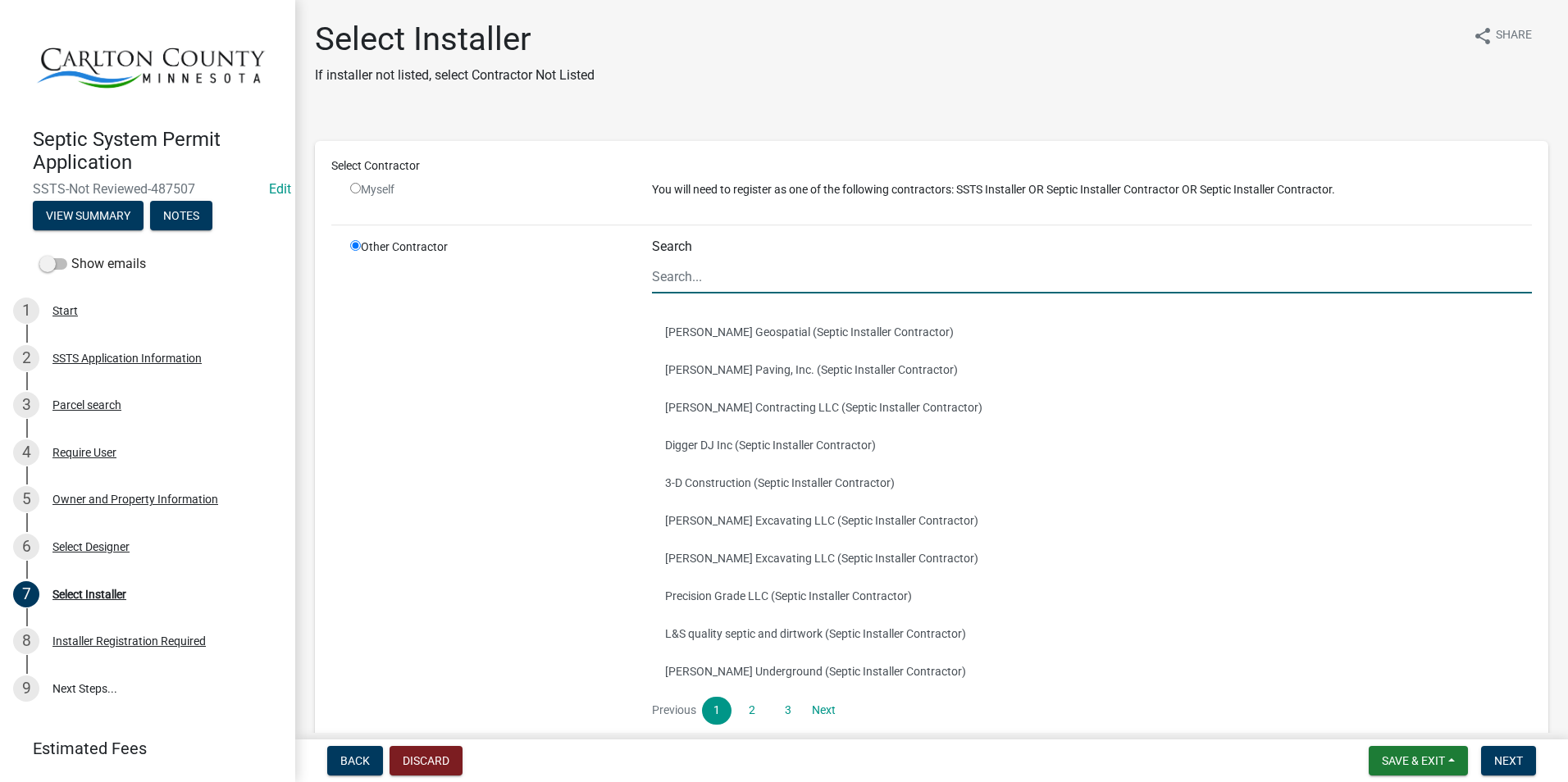
drag, startPoint x: 771, startPoint y: 277, endPoint x: 760, endPoint y: 286, distance: 14.2
click at [770, 277] on input "Search" at bounding box center [1091, 276] width 880 height 34
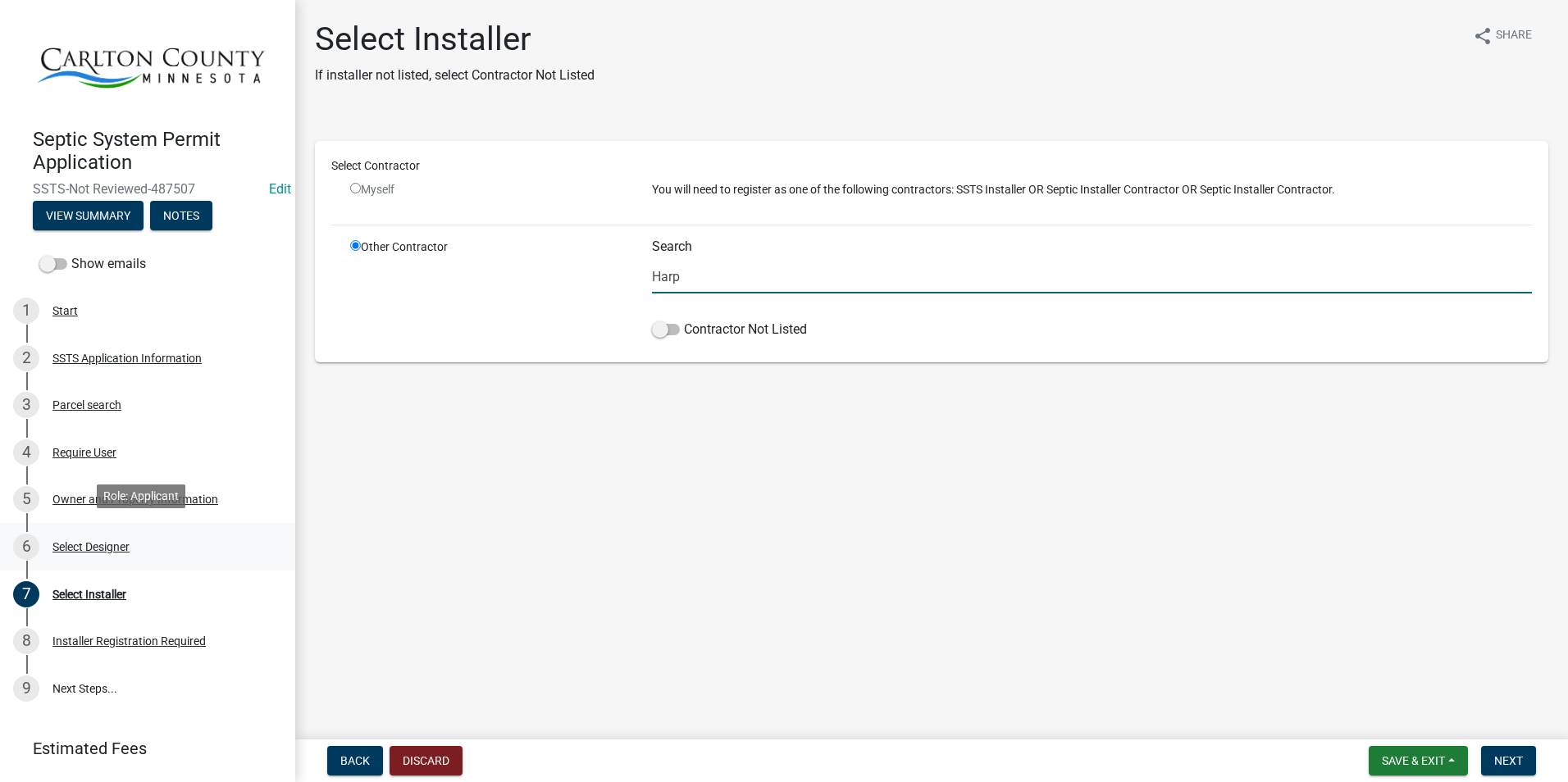
type input "Harp"
click at [110, 541] on div "Select Designer" at bounding box center [90, 547] width 77 height 12
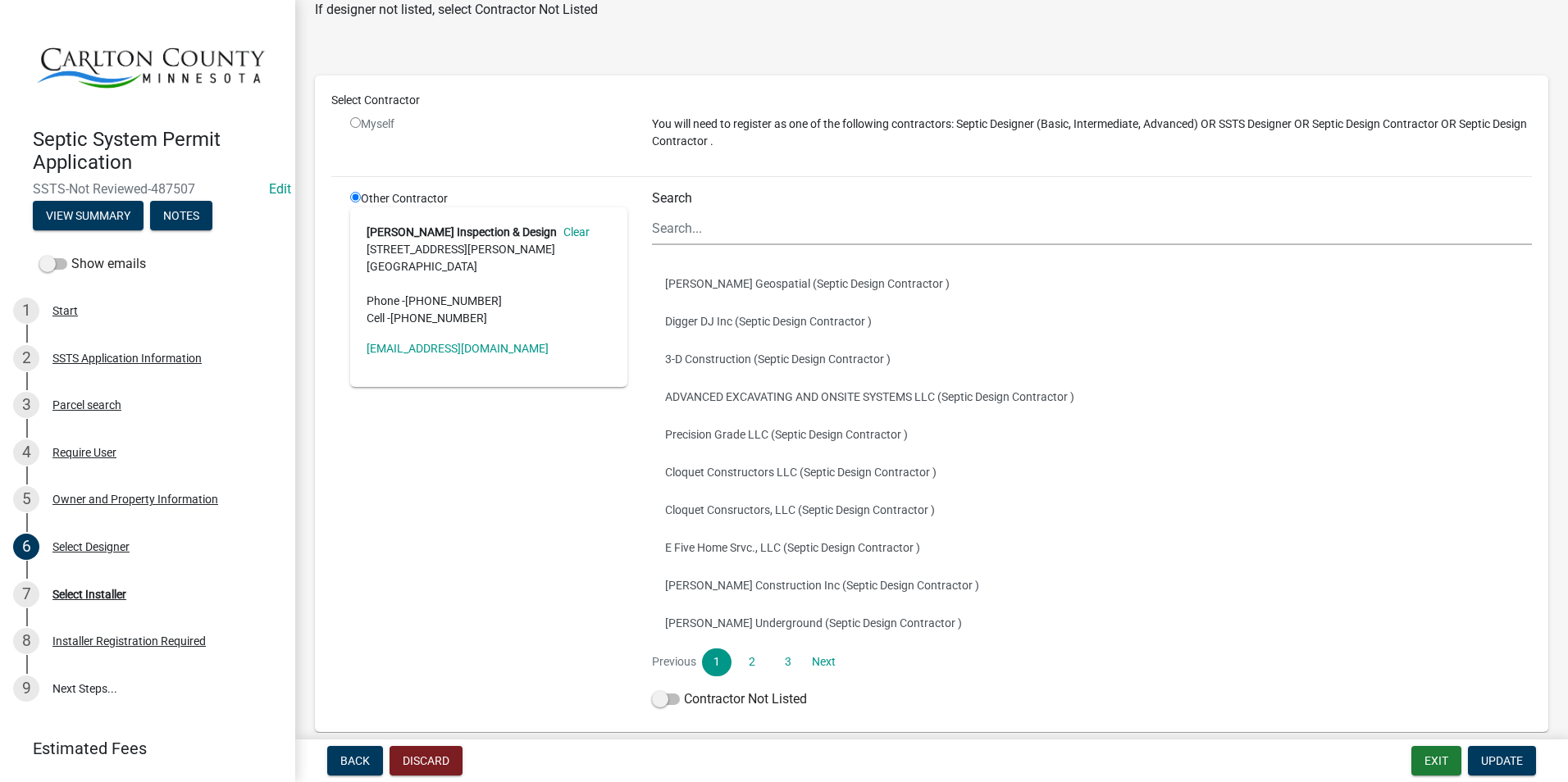
scroll to position [142, 0]
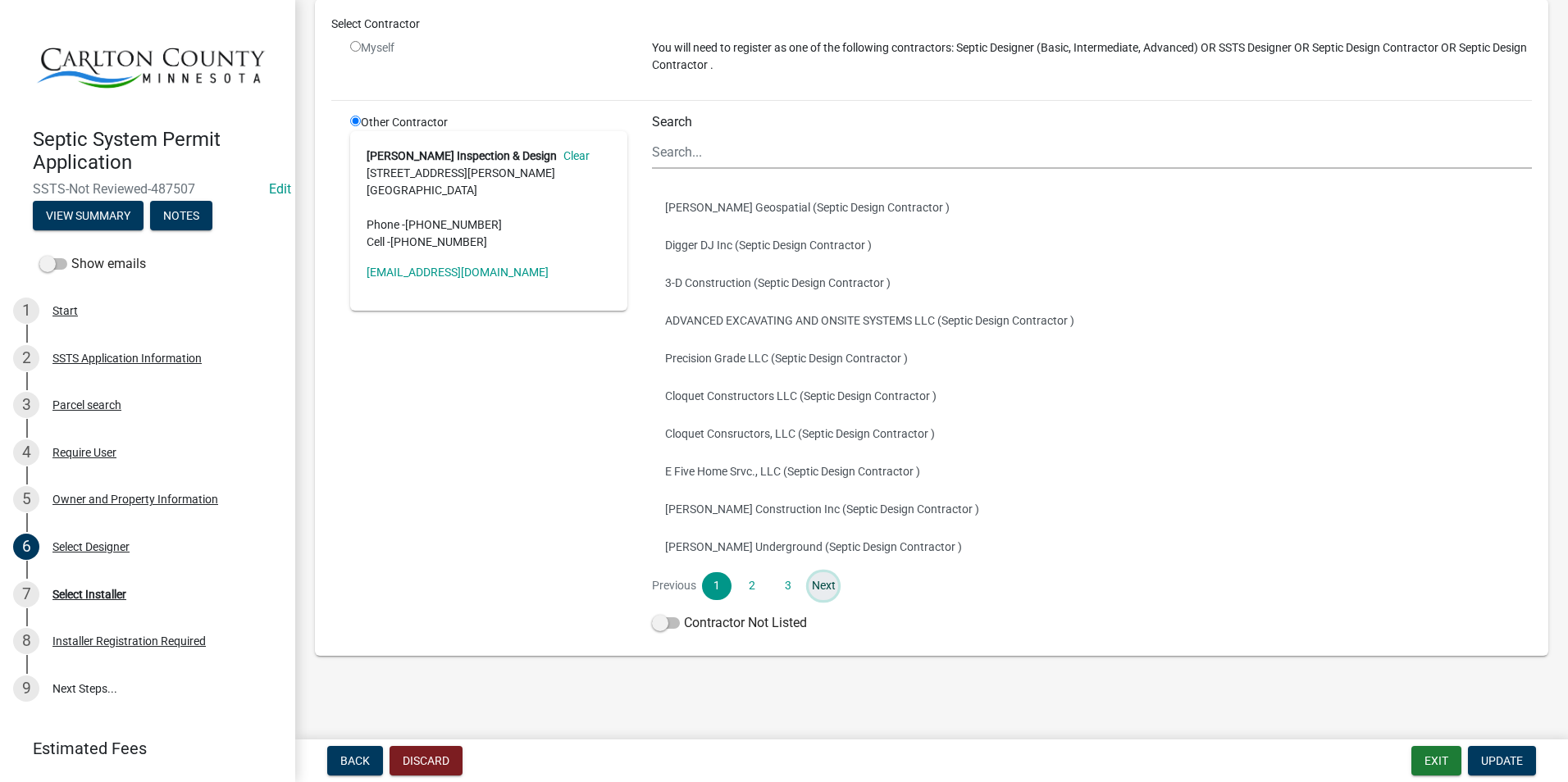
click at [813, 586] on link "Next" at bounding box center [823, 586] width 29 height 28
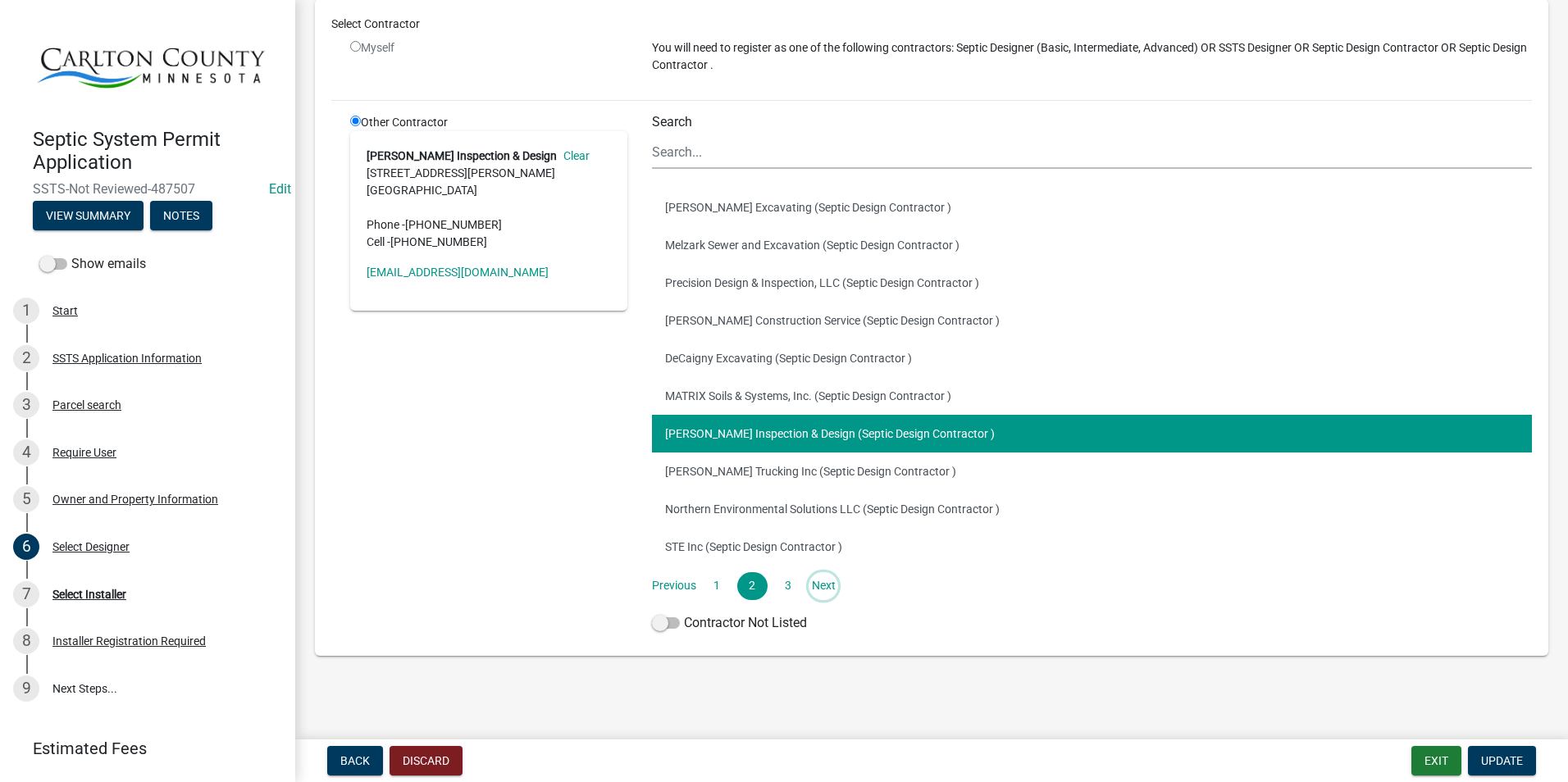
click at [819, 583] on link "Next" at bounding box center [823, 586] width 29 height 28
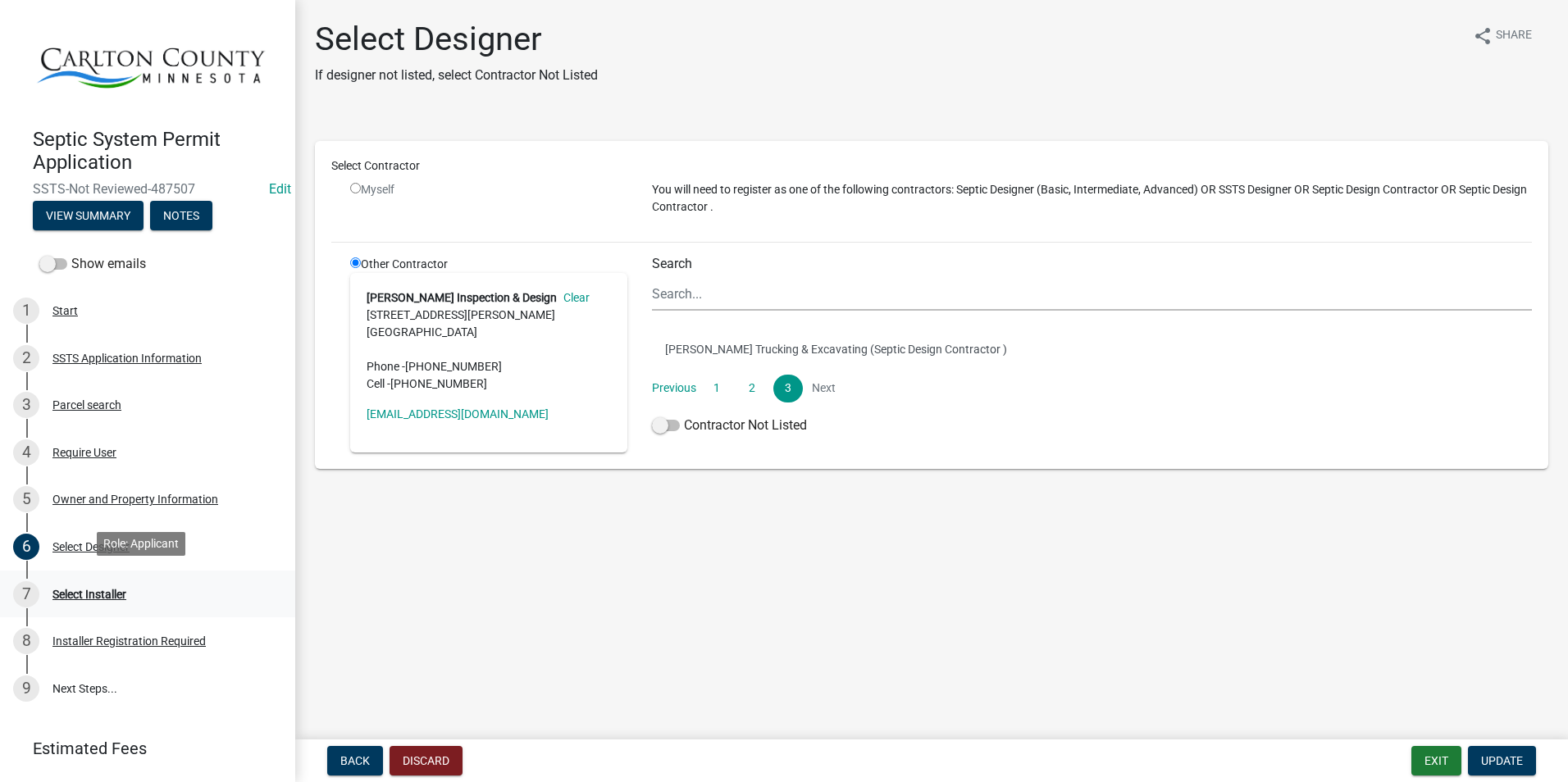
drag, startPoint x: 104, startPoint y: 585, endPoint x: 92, endPoint y: 583, distance: 12.2
click at [102, 588] on div "Select Installer" at bounding box center [89, 594] width 74 height 12
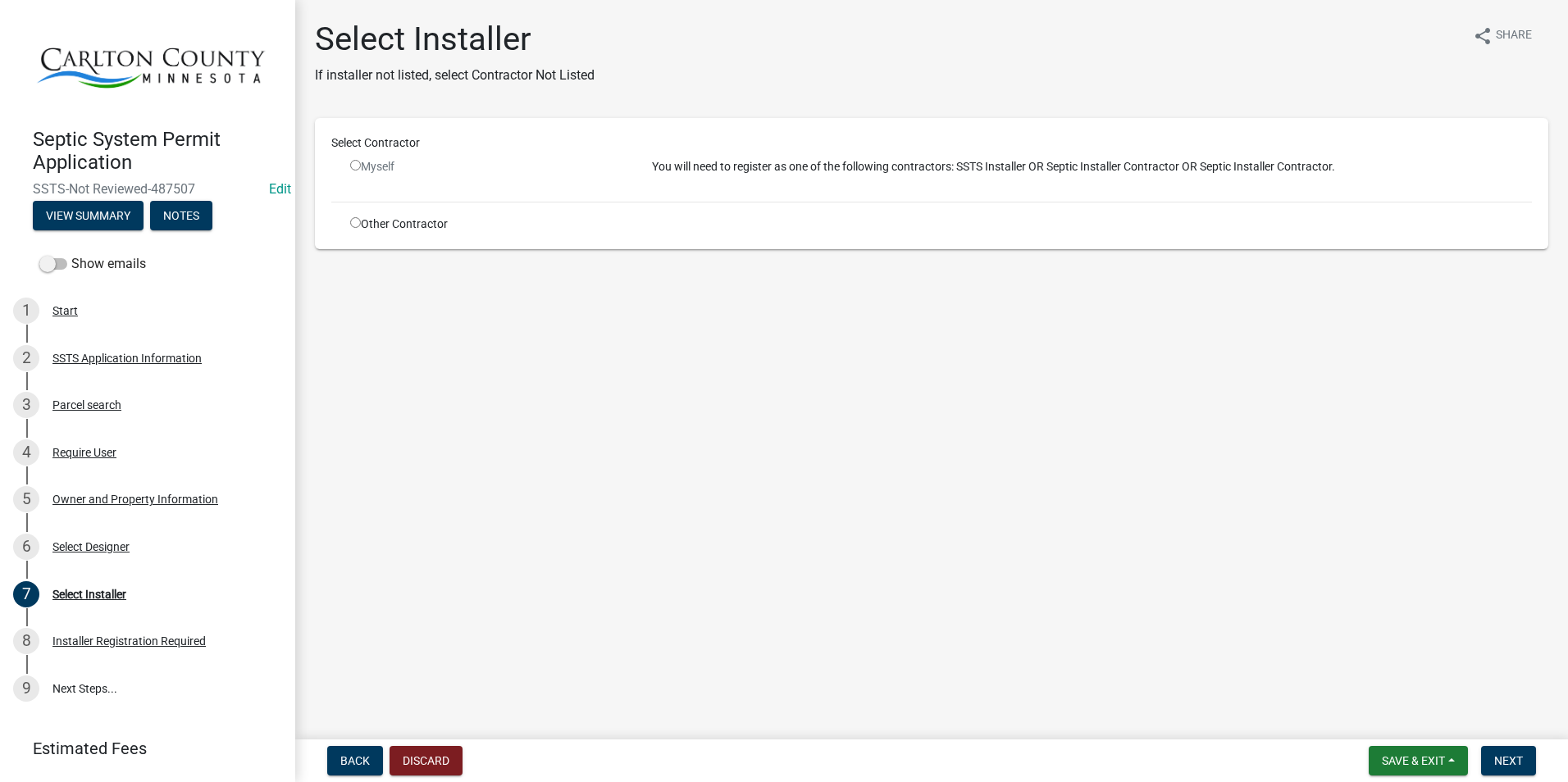
click at [358, 228] on input "radio" at bounding box center [355, 222] width 11 height 11
radio input "true"
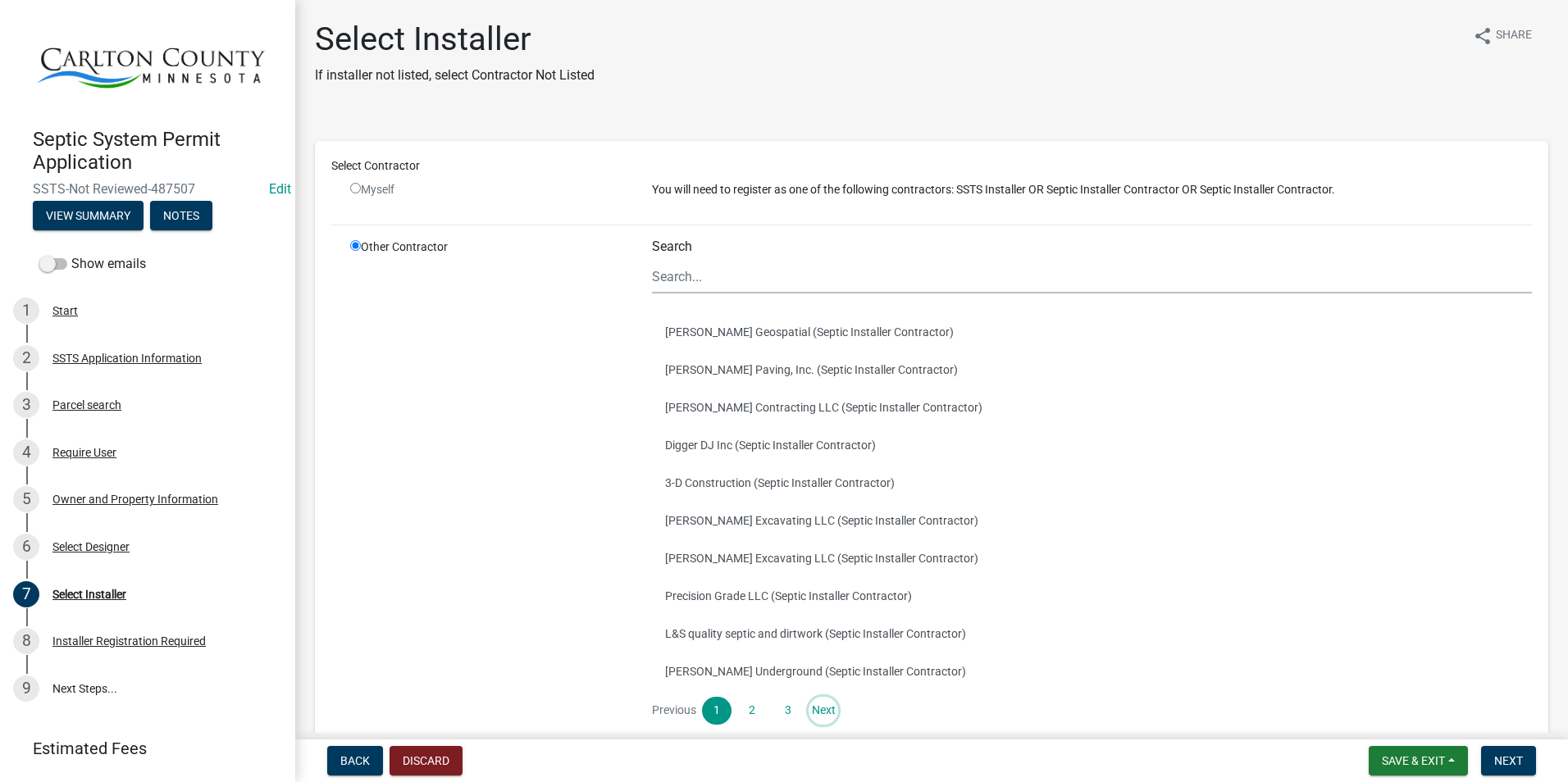
click at [820, 709] on link "Next" at bounding box center [823, 711] width 29 height 28
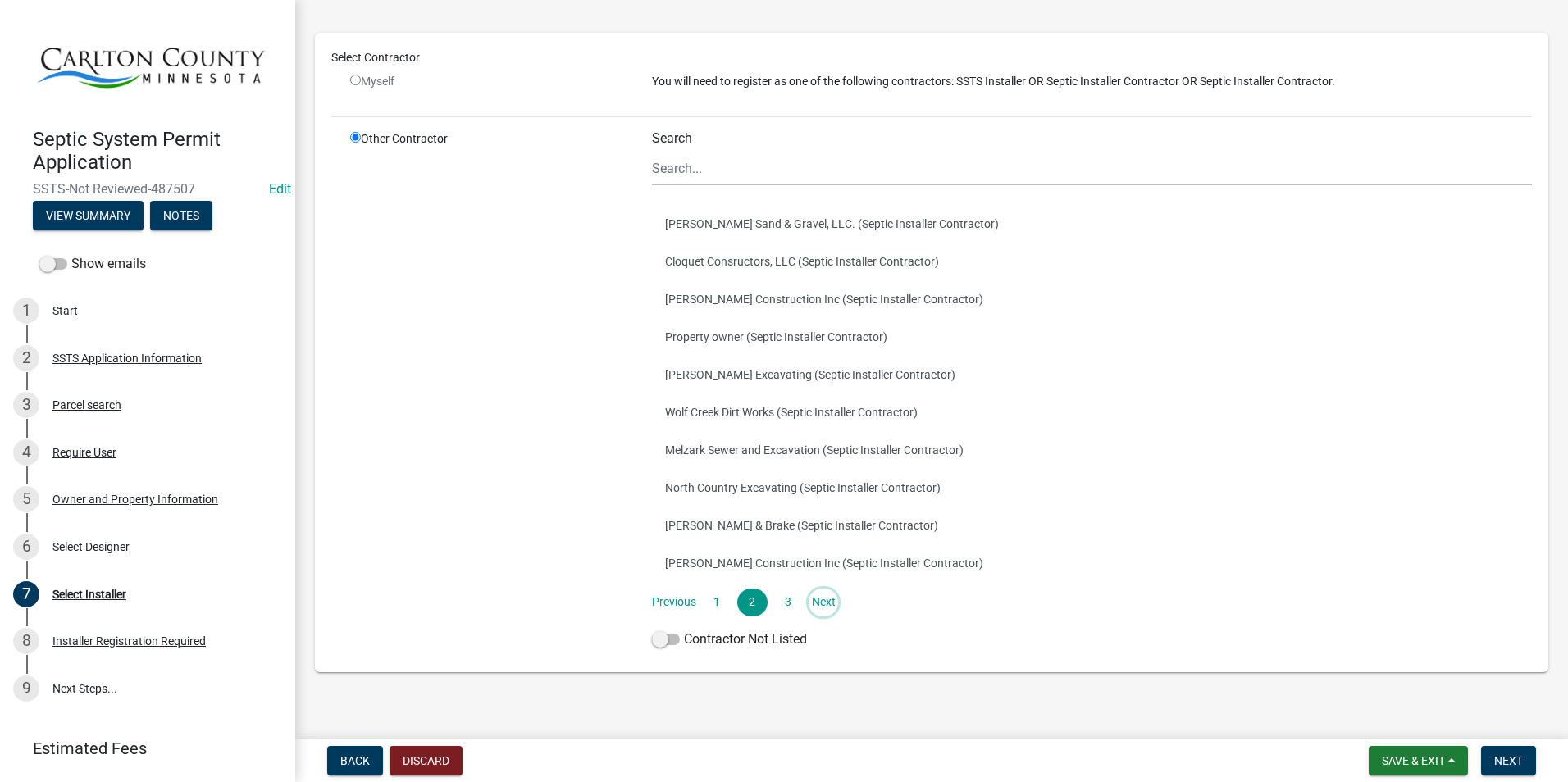
scroll to position [124, 0]
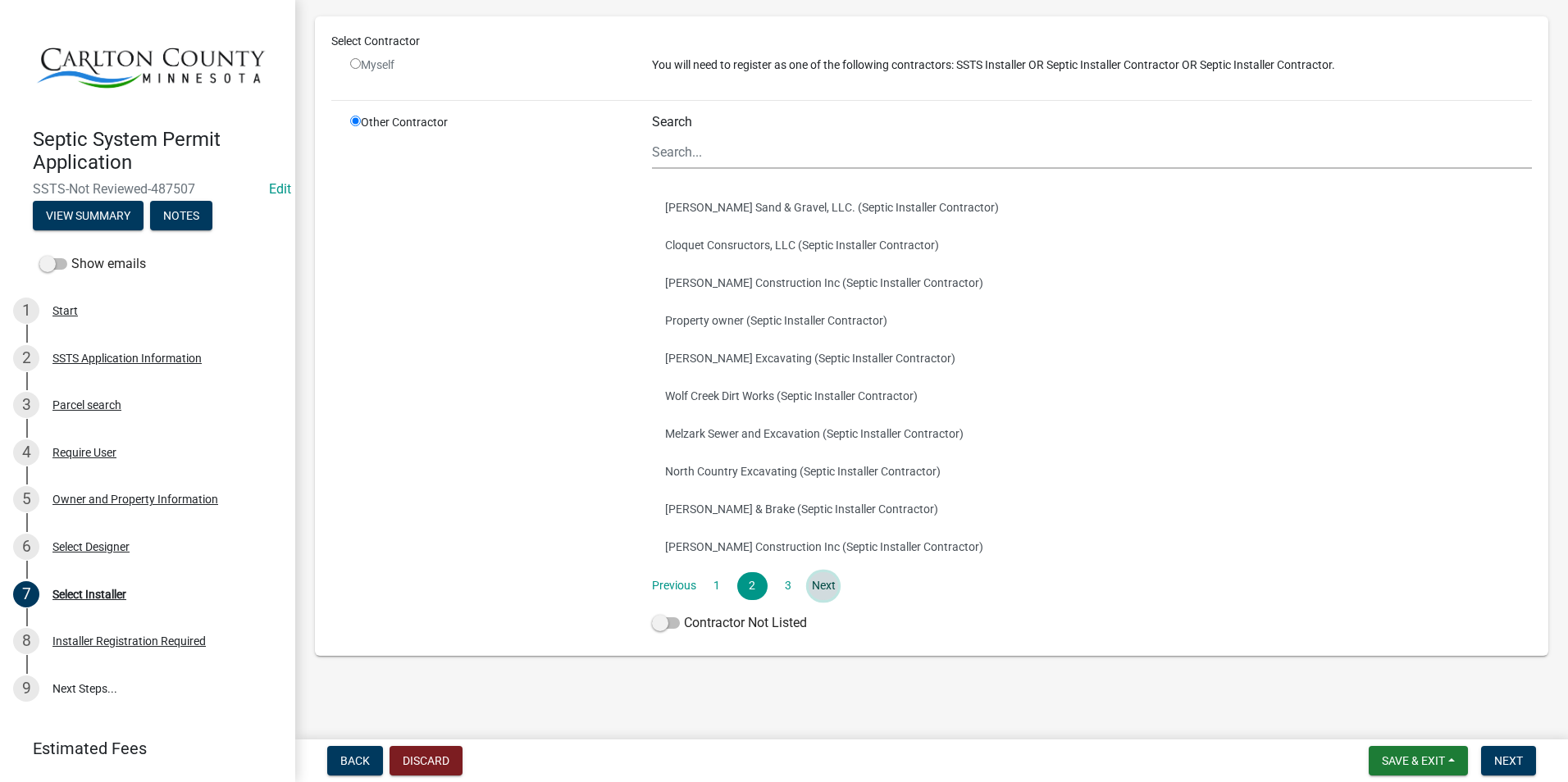
click at [829, 583] on link "Next" at bounding box center [823, 586] width 29 height 28
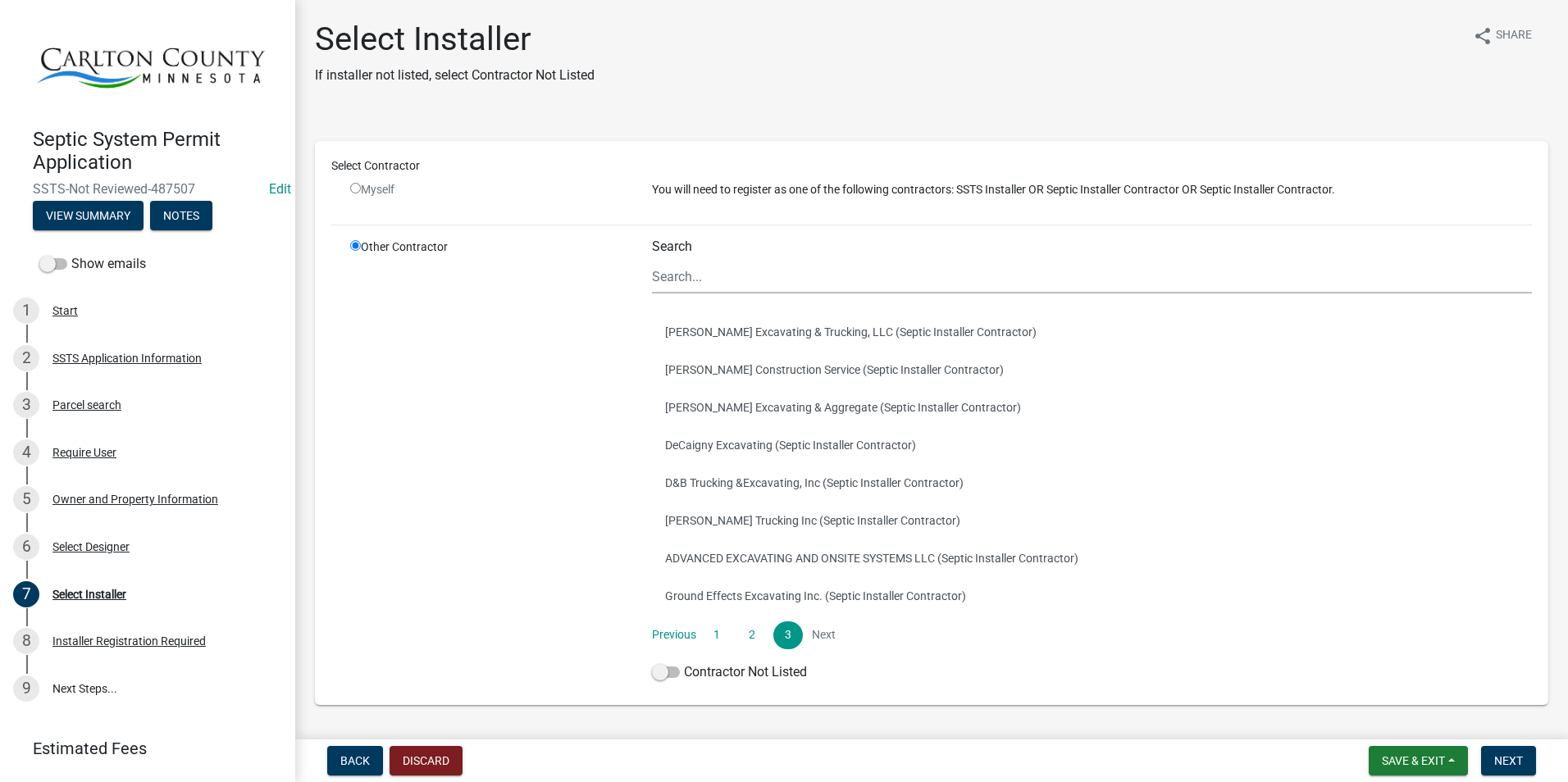
click at [824, 637] on li "Next" at bounding box center [823, 635] width 29 height 28
click at [735, 267] on input "Search" at bounding box center [1091, 276] width 880 height 34
type input "harp"
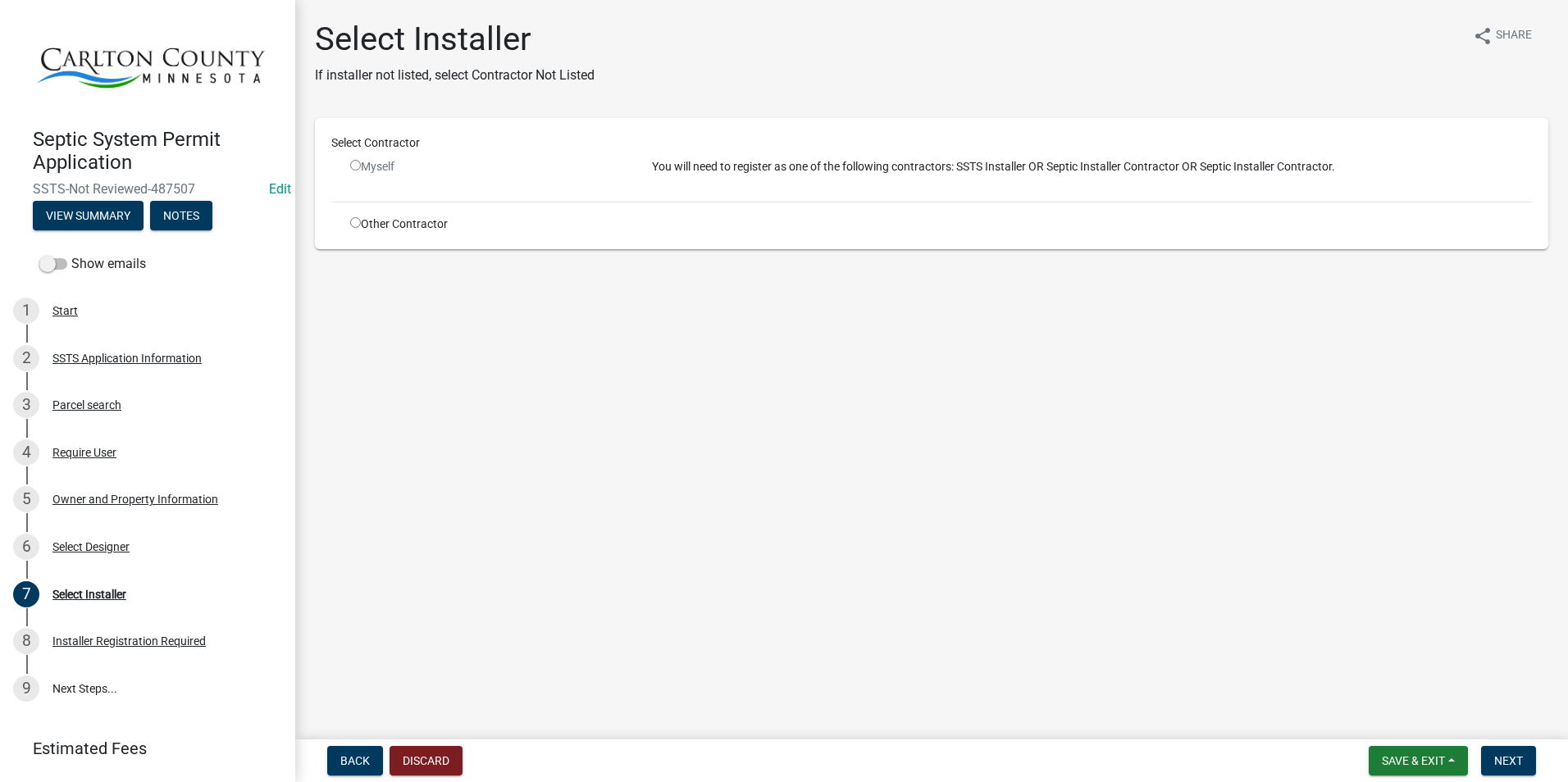
click at [352, 217] on input "radio" at bounding box center [355, 222] width 11 height 11
radio input "true"
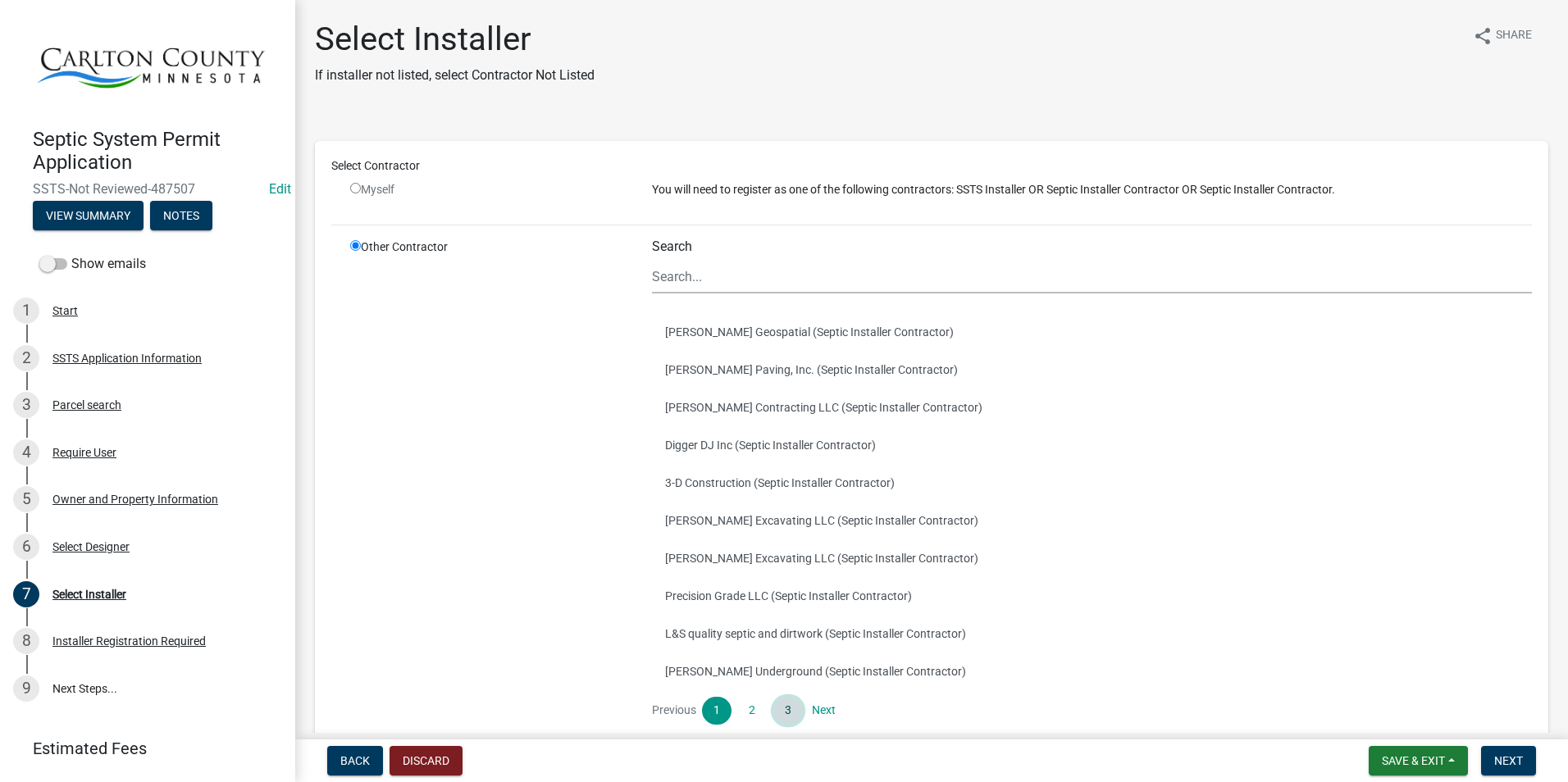
click at [787, 710] on link "3" at bounding box center [788, 711] width 29 height 28
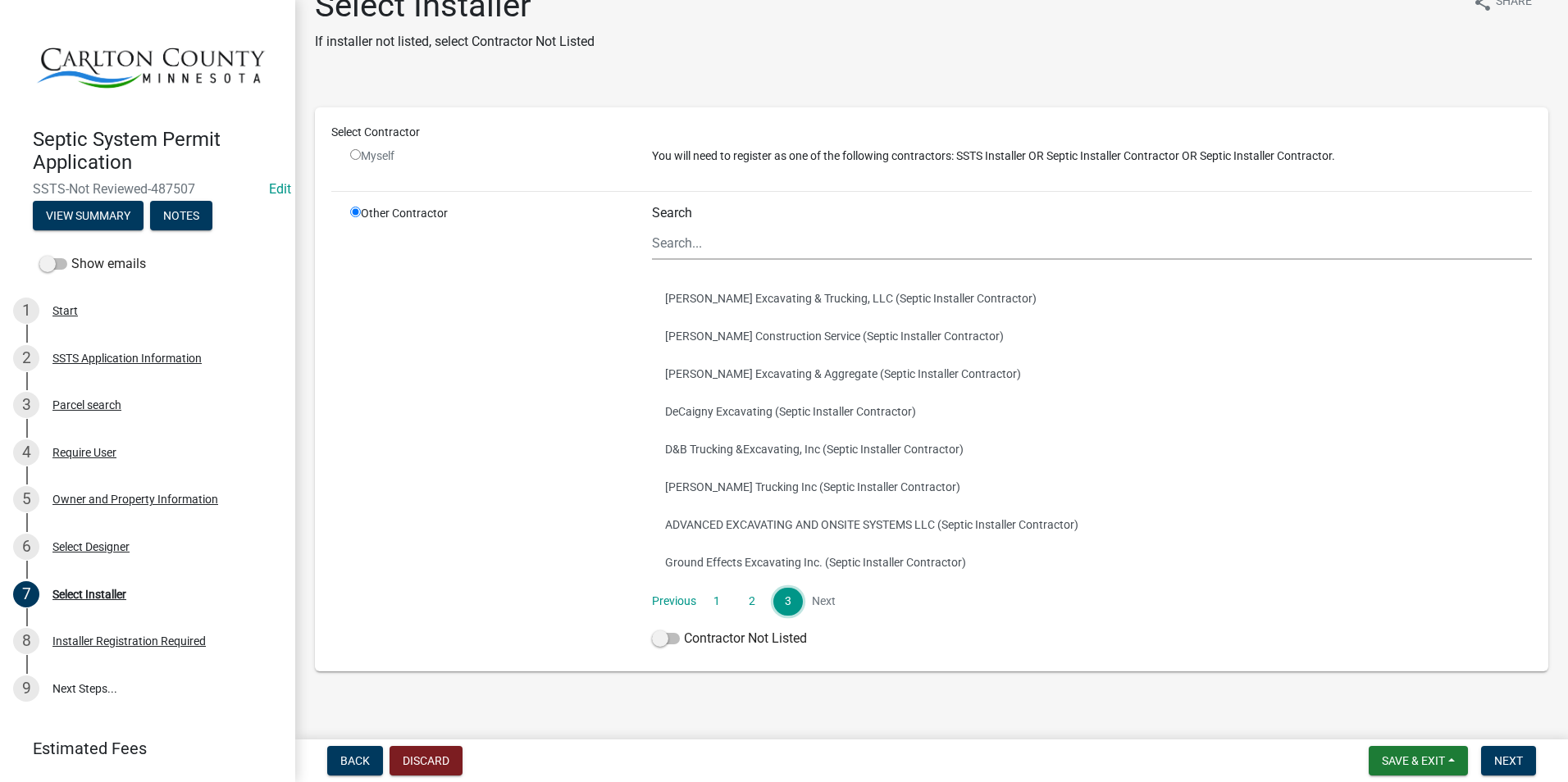
scroll to position [50, 0]
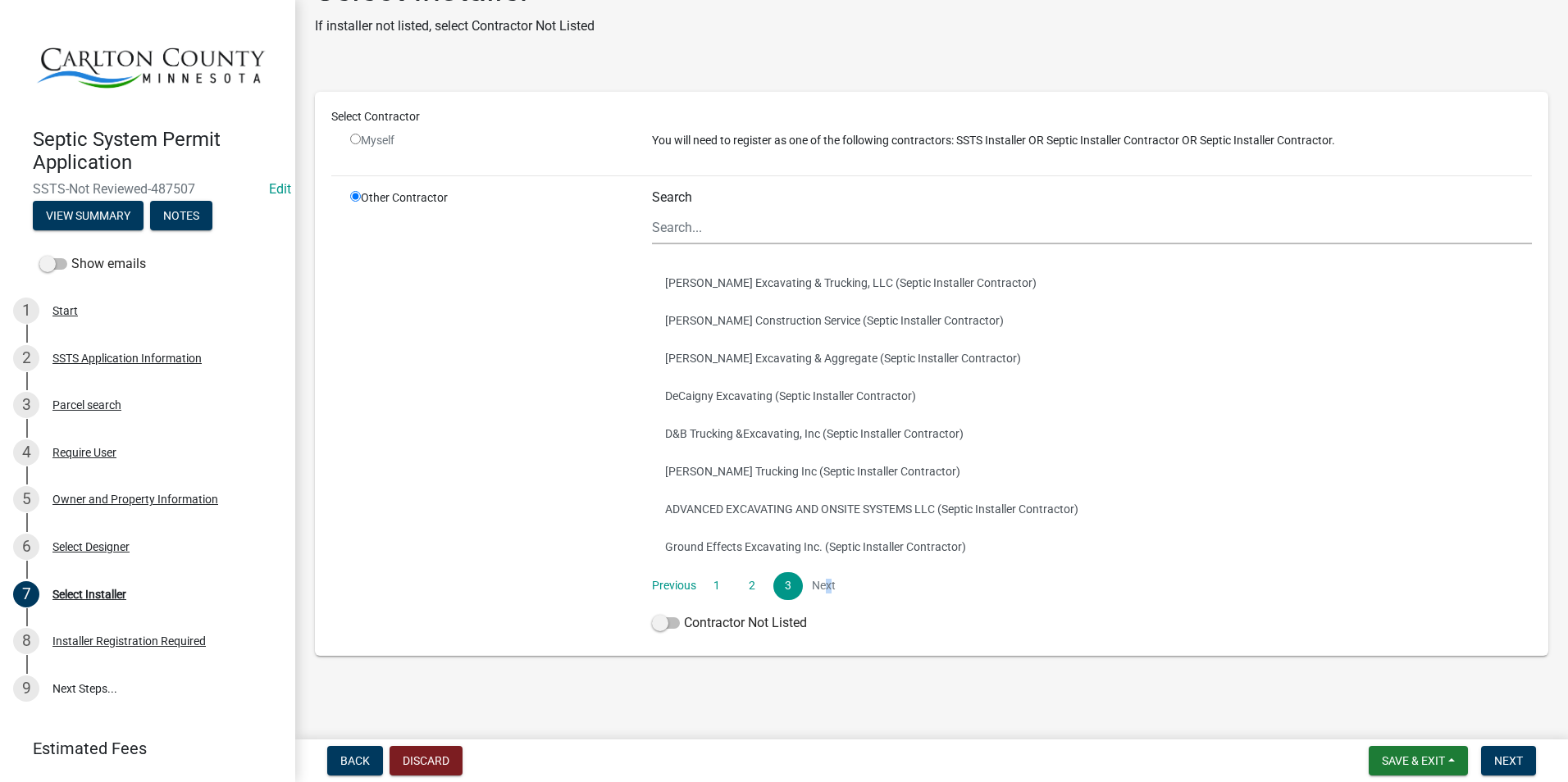
click at [821, 586] on li "Next" at bounding box center [823, 586] width 29 height 28
click at [1509, 762] on span "Next" at bounding box center [1509, 761] width 29 height 13
click at [724, 217] on input "Search" at bounding box center [1091, 228] width 880 height 34
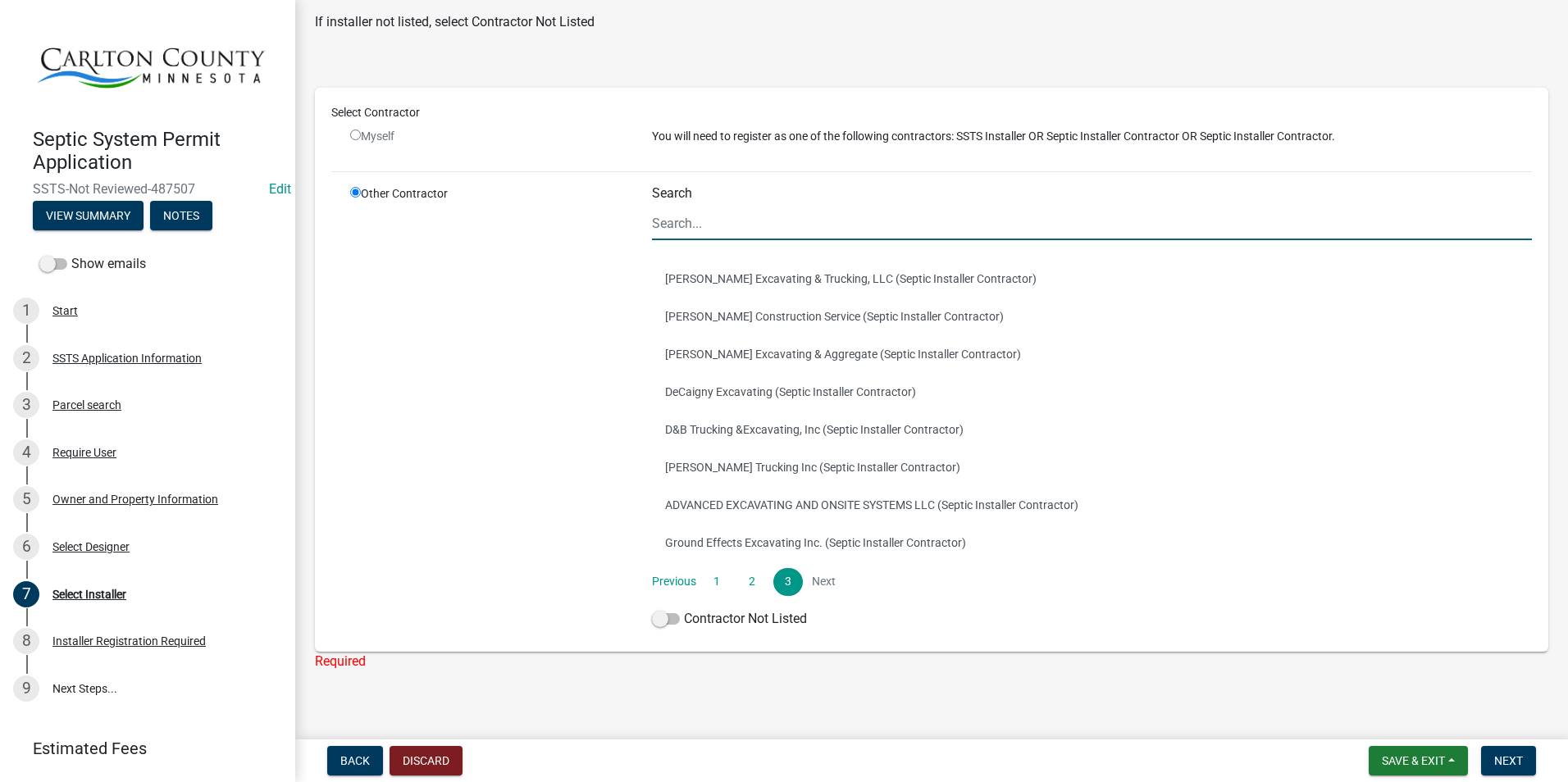
scroll to position [69, 0]
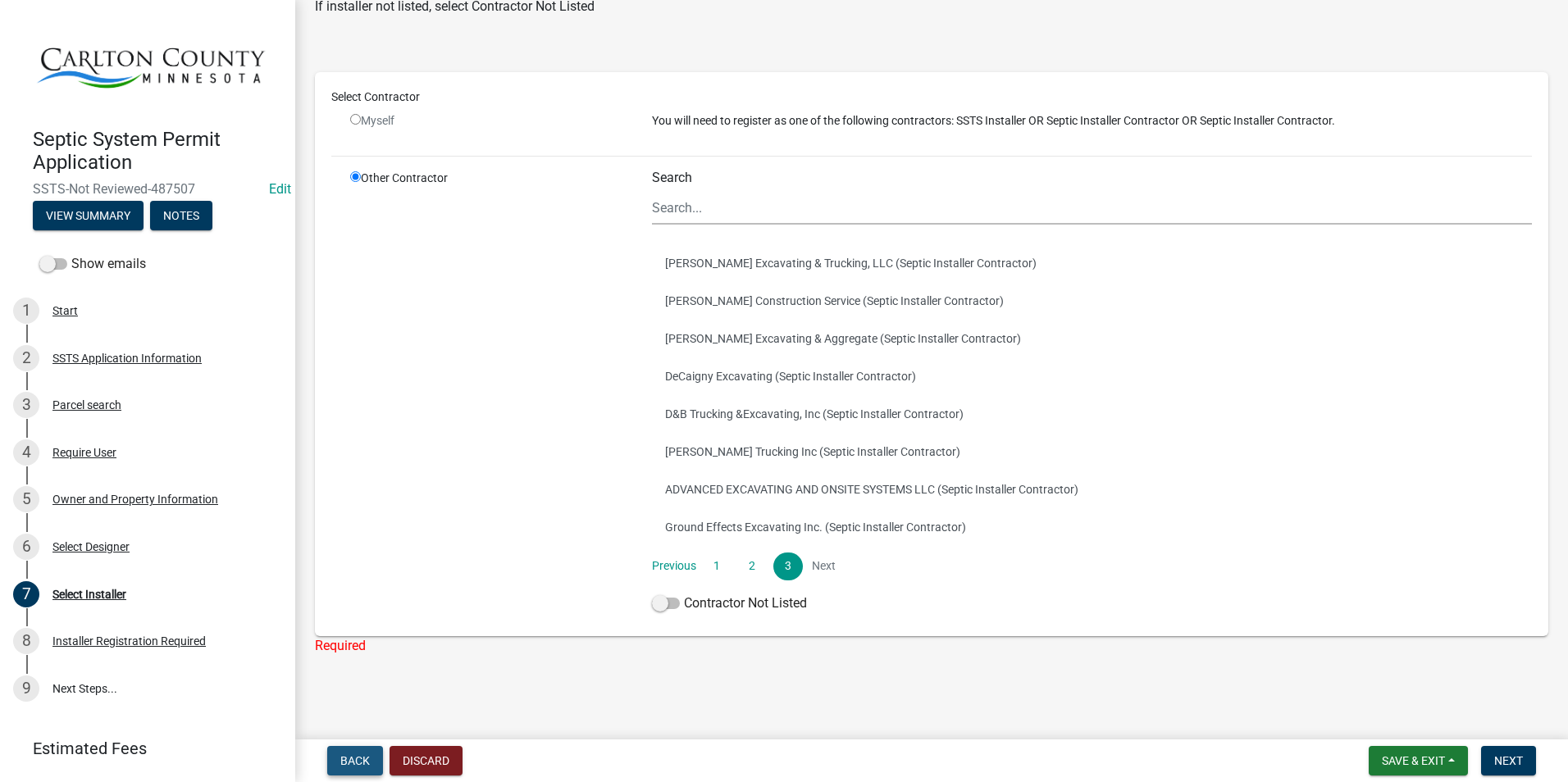
click at [368, 760] on span "Back" at bounding box center [355, 761] width 29 height 13
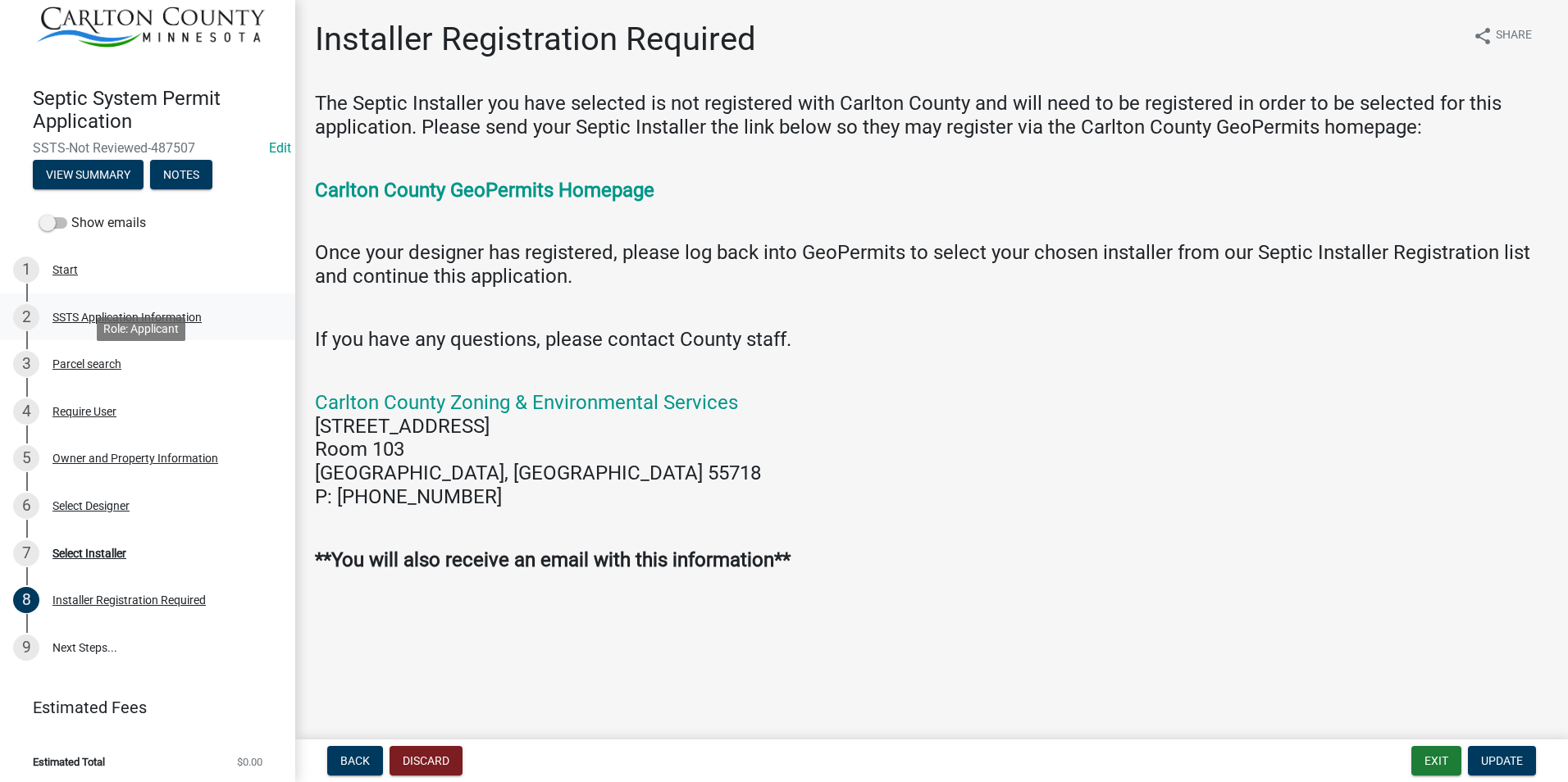
scroll to position [0, 0]
